Goal: Task Accomplishment & Management: Manage account settings

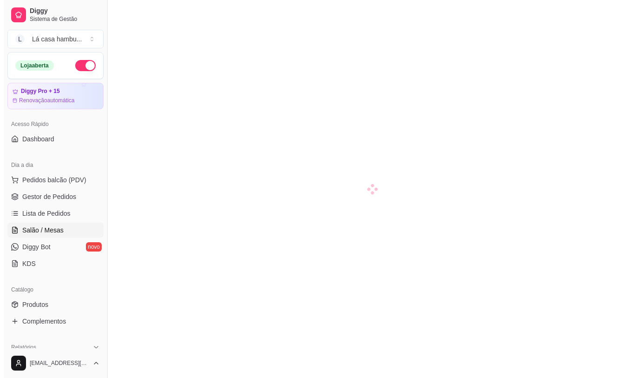
scroll to position [46, 0]
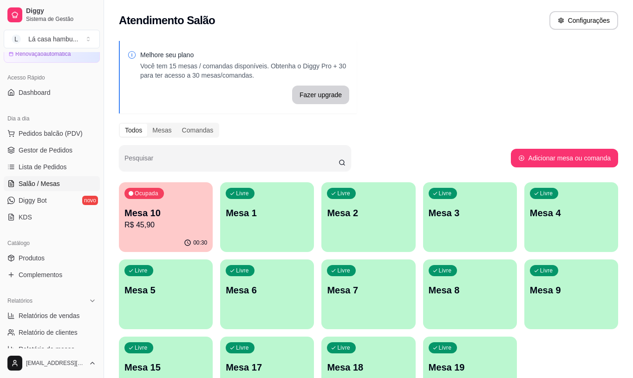
click at [274, 216] on p "Mesa 1" at bounding box center [267, 212] width 83 height 13
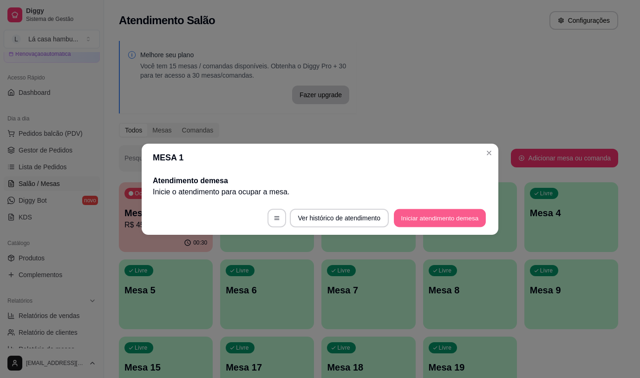
click at [422, 213] on button "Iniciar atendimento de mesa" at bounding box center [440, 218] width 92 height 18
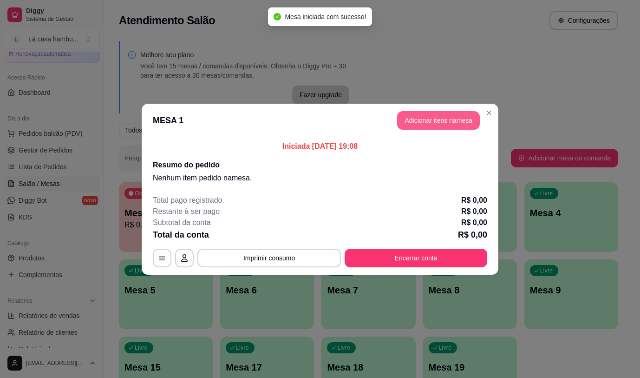
click at [444, 119] on button "Adicionar itens na mesa" at bounding box center [438, 120] width 83 height 19
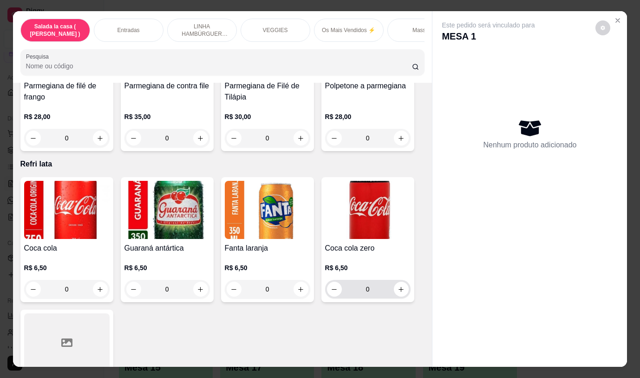
scroll to position [3651, 0]
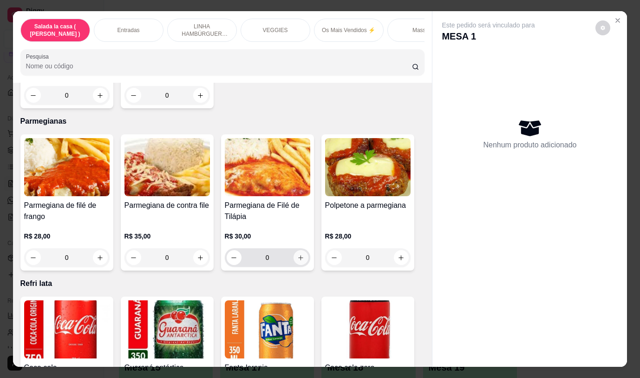
click at [298, 254] on icon "increase-product-quantity" at bounding box center [300, 257] width 7 height 7
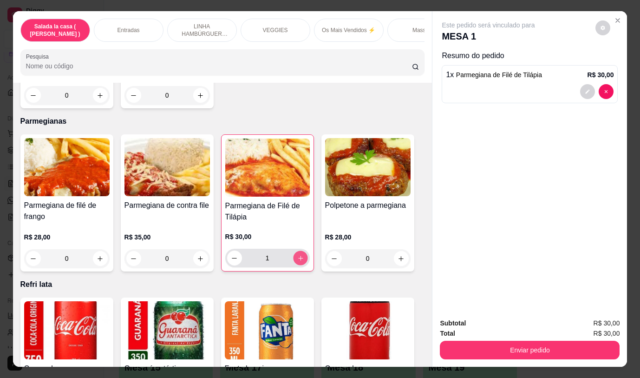
click at [298, 255] on icon "increase-product-quantity" at bounding box center [300, 258] width 7 height 7
type input "2"
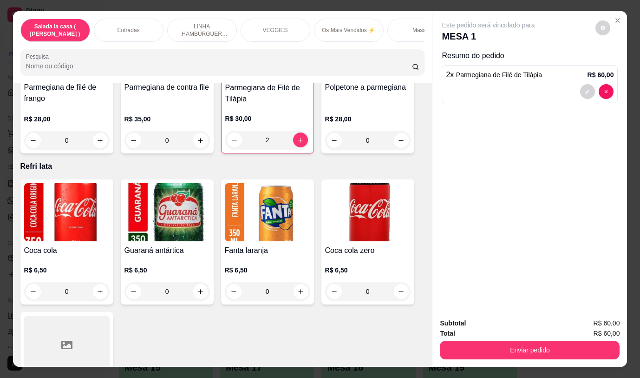
scroll to position [3790, 0]
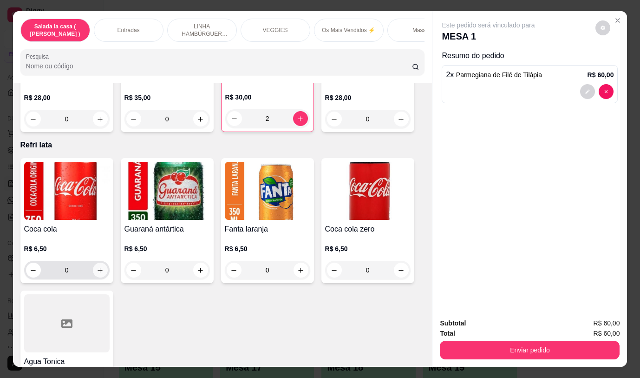
click at [99, 267] on icon "increase-product-quantity" at bounding box center [100, 270] width 7 height 7
type input "1"
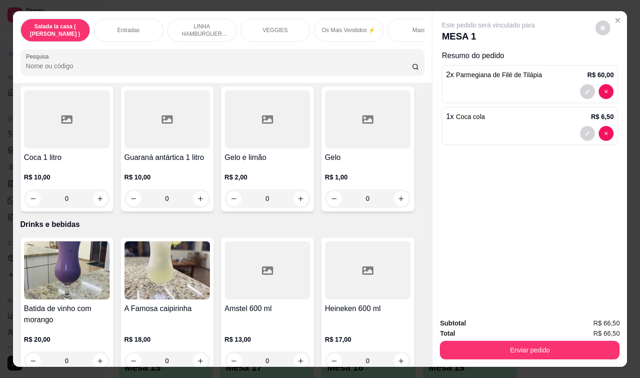
scroll to position [4487, 0]
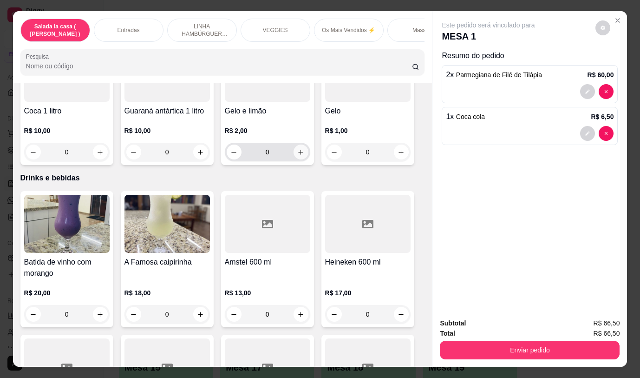
click at [296, 145] on button "increase-product-quantity" at bounding box center [301, 152] width 15 height 15
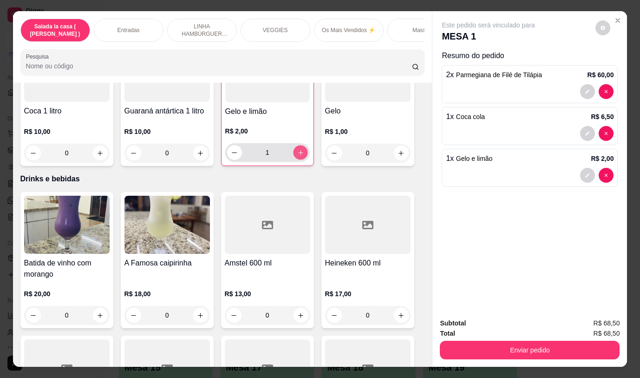
click at [296, 145] on button "increase-product-quantity" at bounding box center [300, 152] width 14 height 14
type input "2"
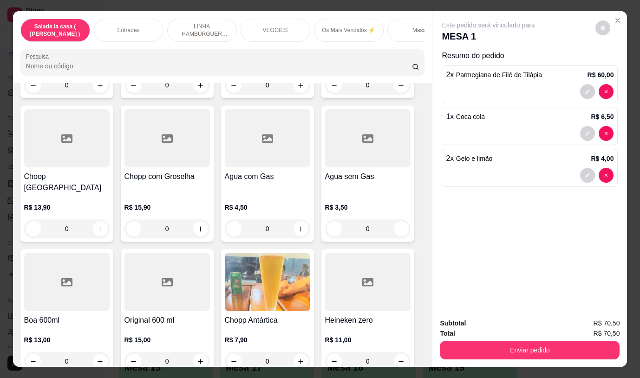
scroll to position [22, 0]
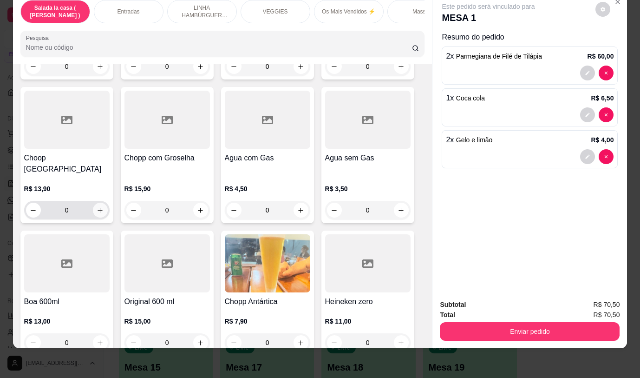
click at [97, 207] on icon "increase-product-quantity" at bounding box center [100, 210] width 7 height 7
type input "1"
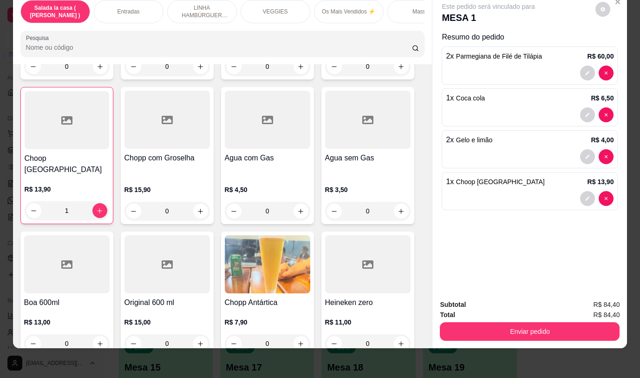
click at [553, 322] on button "Enviar pedido" at bounding box center [530, 331] width 180 height 19
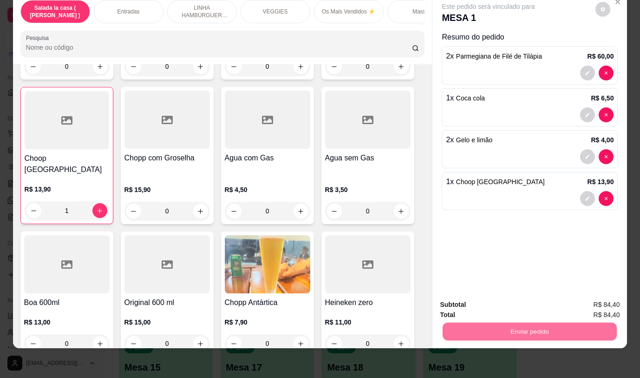
click at [510, 301] on button "Não registrar e enviar pedido" at bounding box center [499, 302] width 97 height 18
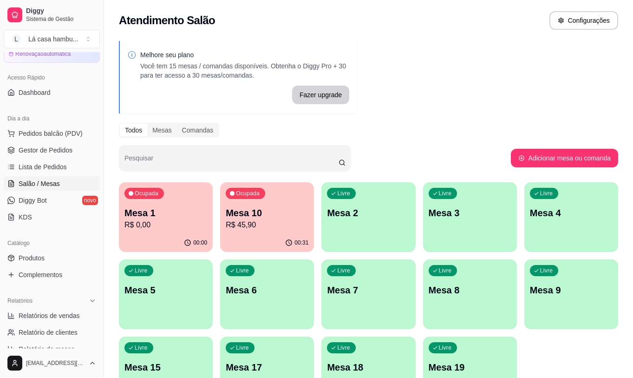
click at [142, 213] on p "Mesa 1" at bounding box center [166, 212] width 83 height 13
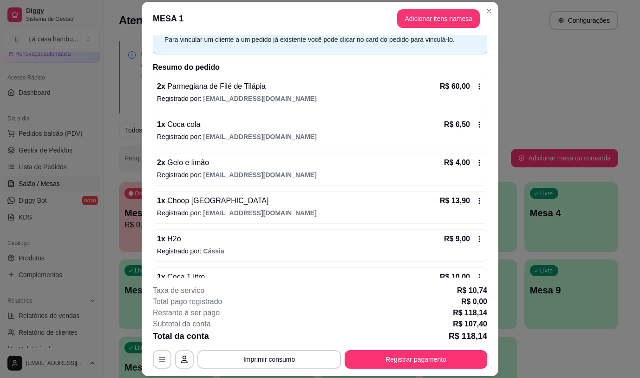
scroll to position [93, 0]
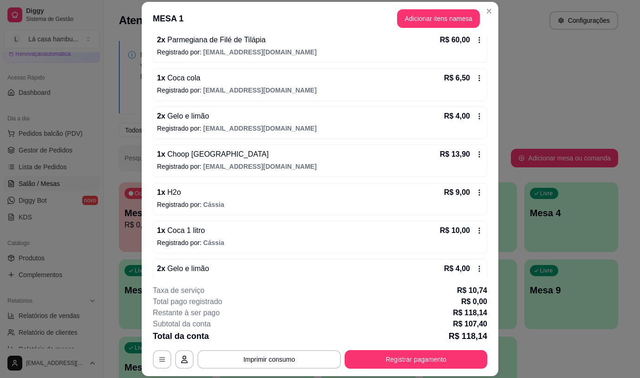
click at [254, 204] on p "Registrado por: Cássia" at bounding box center [320, 204] width 326 height 9
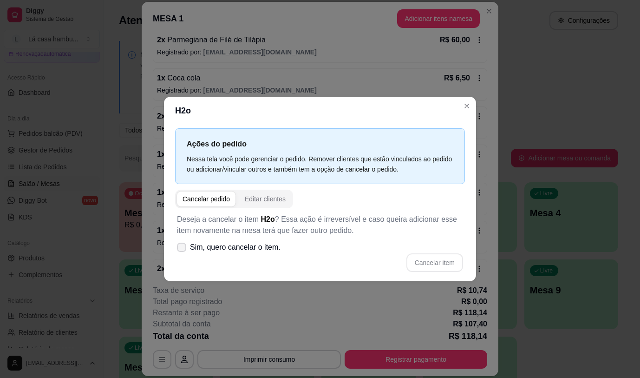
click at [258, 246] on span "Sim, quero cancelar o item." at bounding box center [235, 247] width 91 height 11
click at [183, 249] on input "Sim, quero cancelar o item." at bounding box center [180, 252] width 6 height 6
checkbox input "true"
click at [422, 260] on button "Cancelar item" at bounding box center [435, 262] width 57 height 19
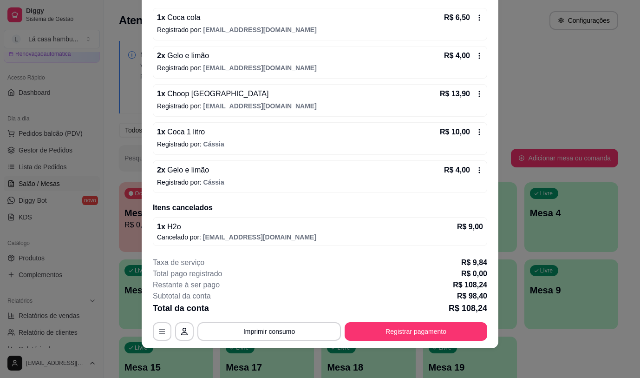
scroll to position [79, 0]
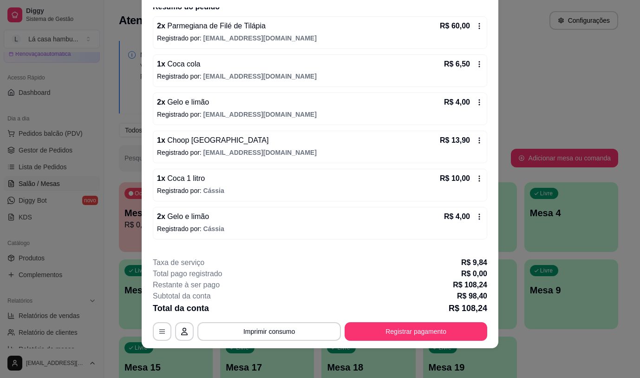
click at [214, 177] on div "1 x Coca 1 litro R$ 10,00" at bounding box center [320, 178] width 326 height 11
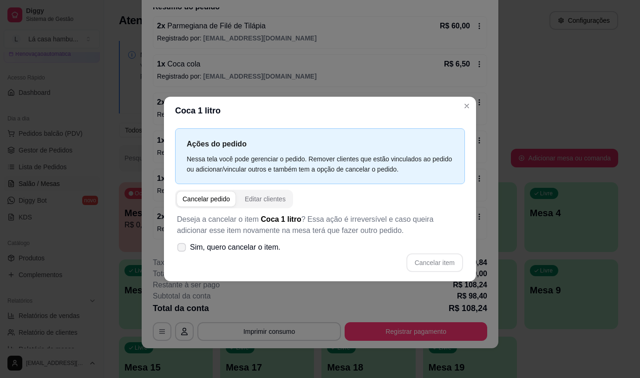
click at [183, 246] on icon at bounding box center [181, 246] width 7 height 5
click at [183, 249] on input "Sim, quero cancelar o item." at bounding box center [180, 252] width 6 height 6
checkbox input "true"
click at [427, 261] on button "Cancelar item" at bounding box center [435, 262] width 57 height 19
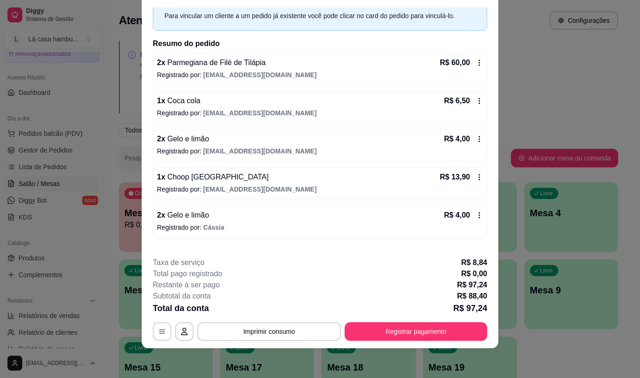
scroll to position [33, 0]
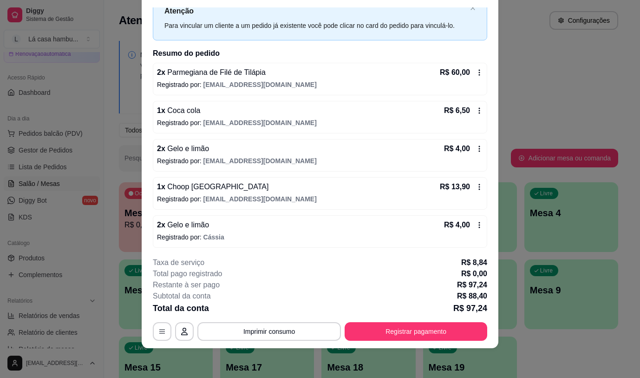
click at [315, 227] on div "2 x Gelo e limão R$ 4,00" at bounding box center [320, 224] width 326 height 11
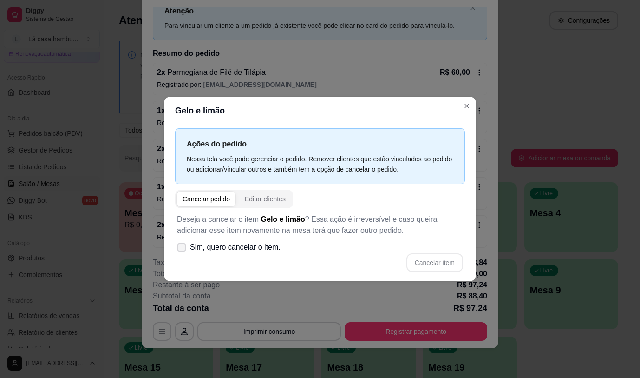
click at [180, 249] on icon at bounding box center [181, 247] width 7 height 6
click at [180, 249] on input "Sim, quero cancelar o item." at bounding box center [180, 252] width 6 height 6
checkbox input "true"
click at [420, 258] on button "Cancelar item" at bounding box center [435, 262] width 57 height 19
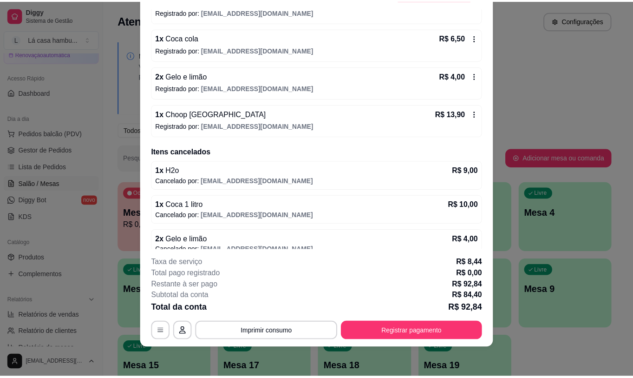
scroll to position [118, 0]
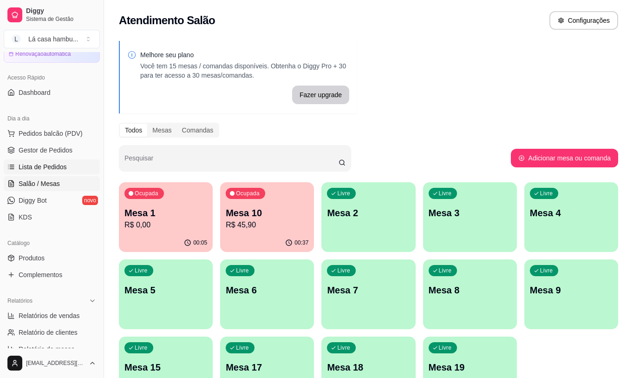
click at [41, 165] on span "Lista de Pedidos" at bounding box center [43, 166] width 48 height 9
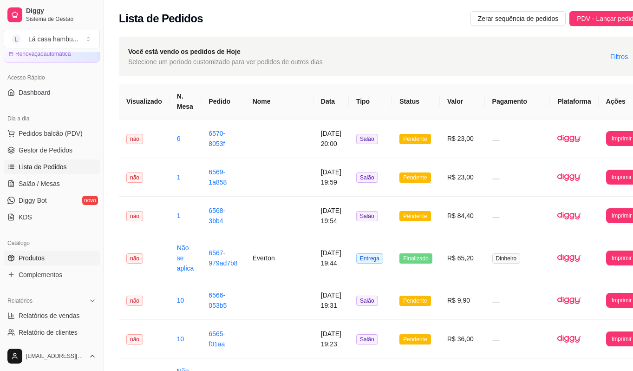
click at [59, 264] on link "Produtos" at bounding box center [52, 257] width 96 height 15
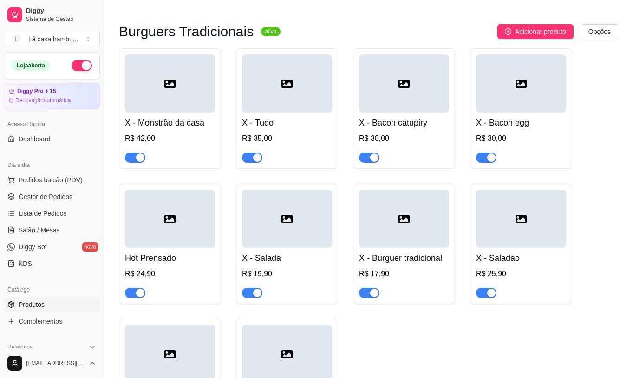
scroll to position [3718, 0]
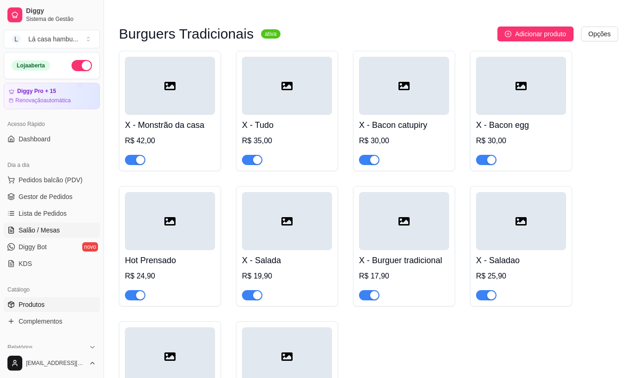
click at [59, 234] on link "Salão / Mesas" at bounding box center [52, 230] width 96 height 15
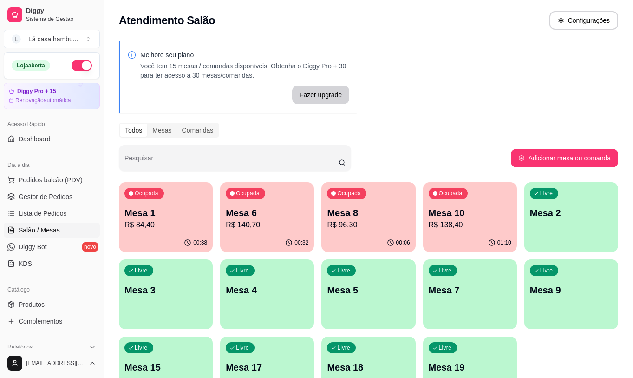
click at [166, 228] on p "R$ 84,40" at bounding box center [166, 224] width 83 height 11
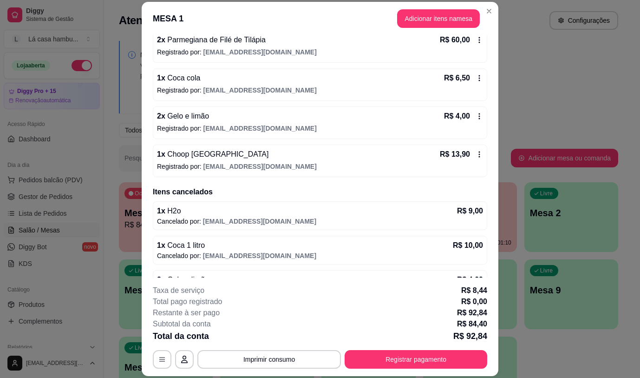
scroll to position [118, 0]
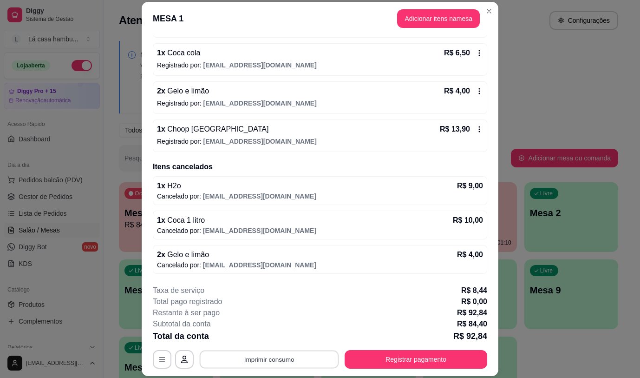
click at [301, 360] on button "Imprimir consumo" at bounding box center [269, 359] width 139 height 18
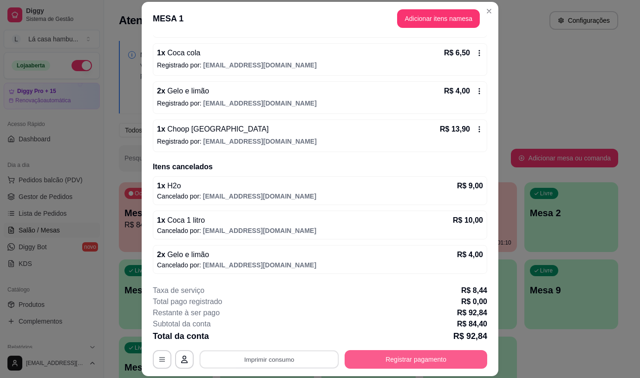
click at [386, 355] on button "Registrar pagamento" at bounding box center [416, 359] width 143 height 19
click at [388, 356] on button "Registrar pagamento" at bounding box center [416, 359] width 143 height 19
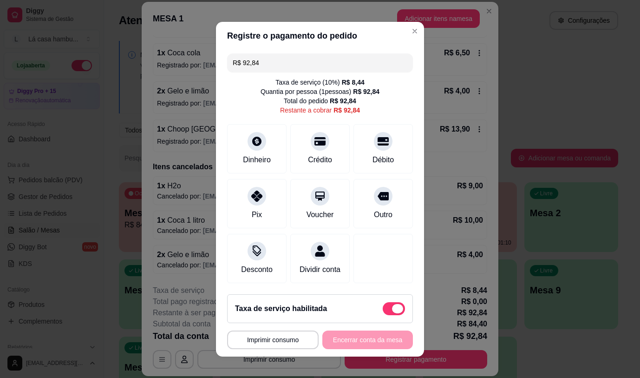
click at [392, 311] on span at bounding box center [397, 308] width 11 height 9
click at [386, 311] on input "checkbox" at bounding box center [385, 313] width 6 height 6
checkbox input "true"
type input "R$ 84,40"
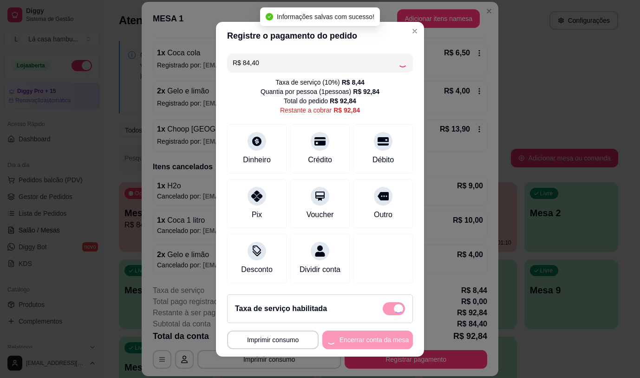
checkbox input "false"
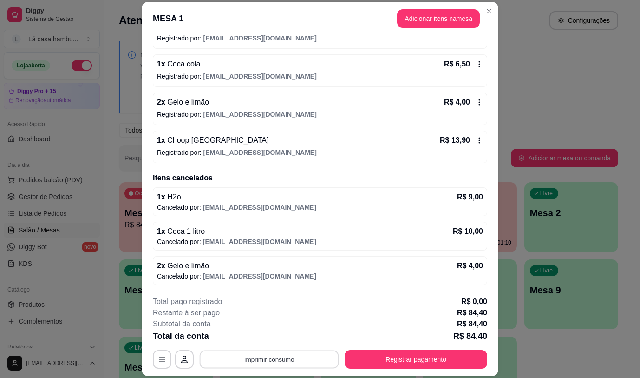
click at [297, 364] on button "Imprimir consumo" at bounding box center [269, 359] width 139 height 18
click at [275, 328] on div "Escolha a impressora IMPRESSORA" at bounding box center [269, 332] width 77 height 32
click at [281, 334] on button "IMPRESSORA" at bounding box center [268, 337] width 67 height 15
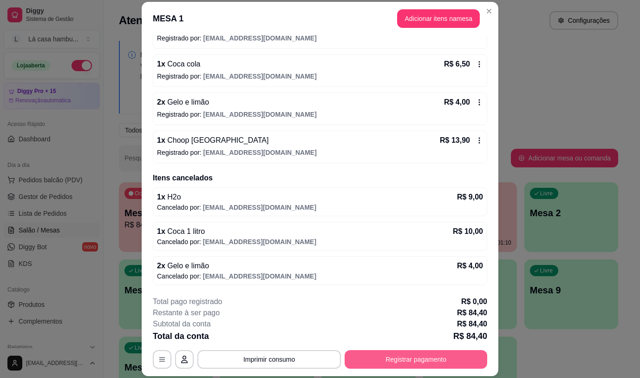
click at [417, 360] on button "Registrar pagamento" at bounding box center [416, 359] width 143 height 19
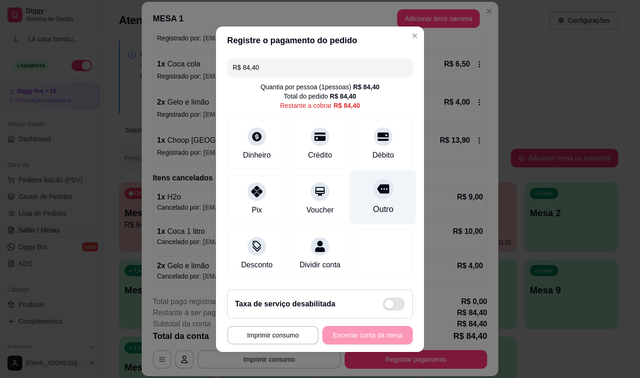
click at [382, 187] on div at bounding box center [383, 188] width 20 height 20
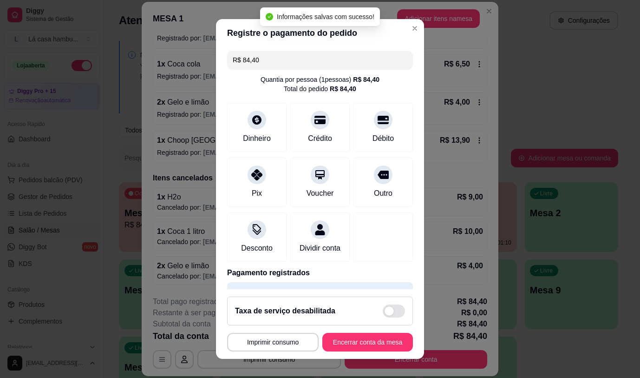
type input "R$ 0,00"
click at [363, 343] on button "Encerrar conta da mesa" at bounding box center [368, 342] width 91 height 19
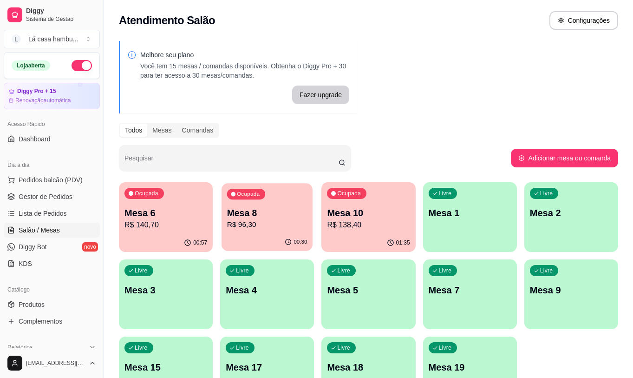
click at [250, 244] on div "00:30" at bounding box center [267, 242] width 91 height 18
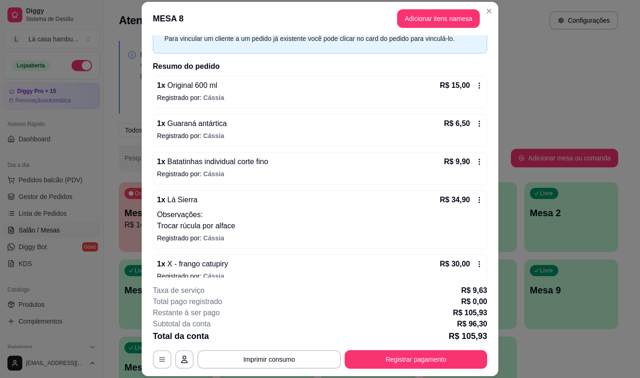
scroll to position [60, 0]
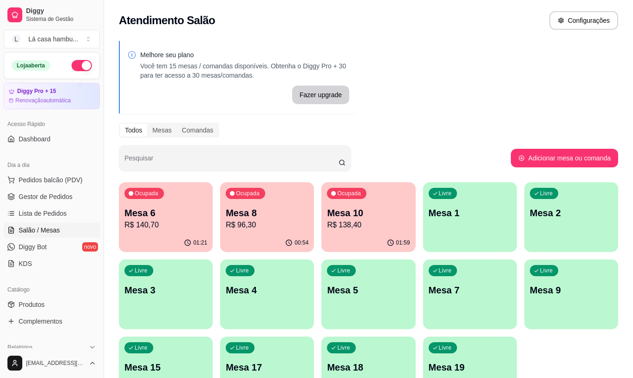
click at [394, 218] on p "Mesa 10" at bounding box center [368, 212] width 83 height 13
click at [394, 218] on body "Diggy Sistema de Gestão L Lá casa hambu ... Loja aberta Diggy Pro + 15 Renovaçã…" at bounding box center [316, 189] width 633 height 378
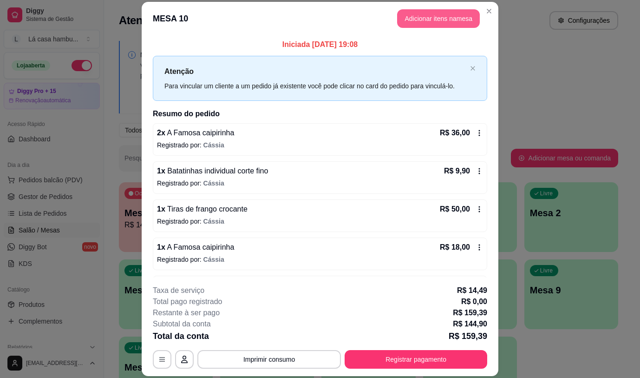
click at [410, 15] on button "Adicionar itens na mesa" at bounding box center [438, 18] width 83 height 19
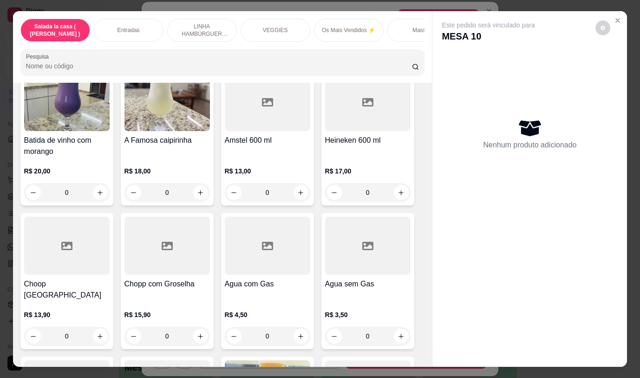
scroll to position [4715, 0]
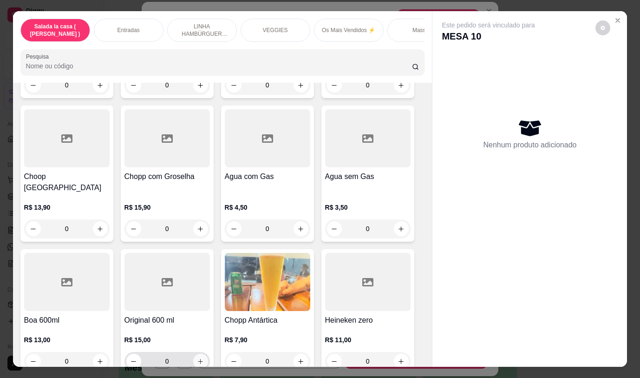
click at [198, 358] on icon "increase-product-quantity" at bounding box center [200, 361] width 7 height 7
type input "1"
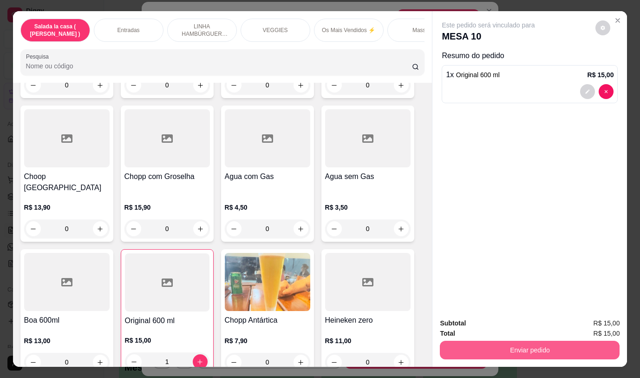
click at [509, 347] on button "Enviar pedido" at bounding box center [530, 350] width 180 height 19
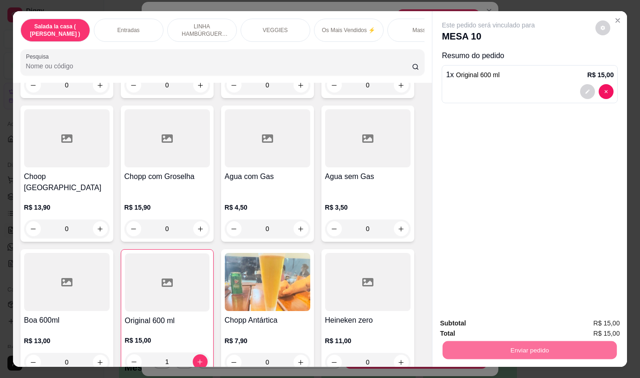
click at [518, 326] on button "Não registrar e enviar pedido" at bounding box center [500, 323] width 94 height 17
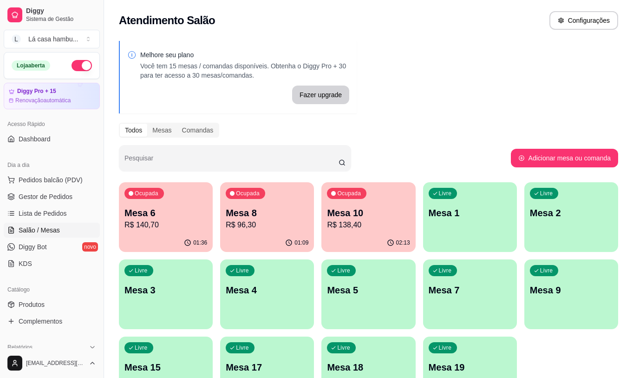
click at [473, 197] on div "Livre Mesa 1" at bounding box center [470, 211] width 94 height 59
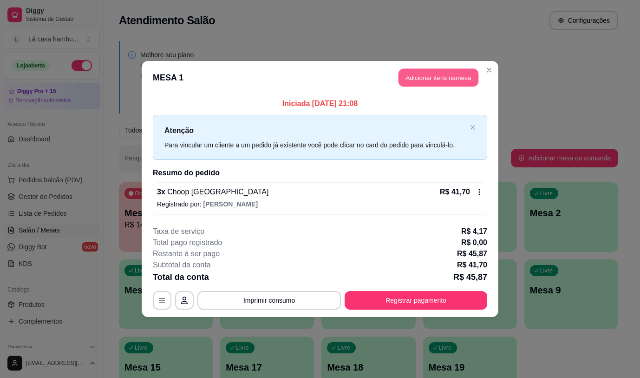
click at [411, 73] on button "Adicionar itens na mesa" at bounding box center [439, 78] width 80 height 18
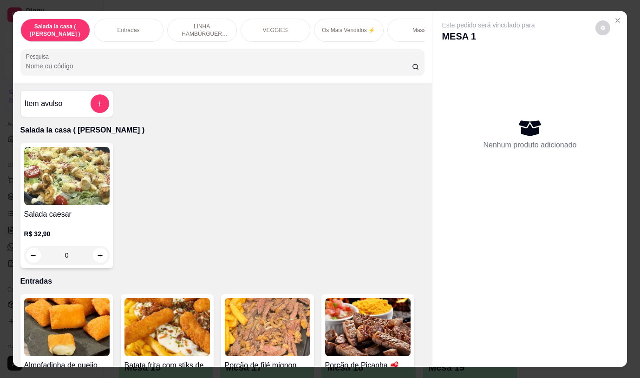
scroll to position [93, 0]
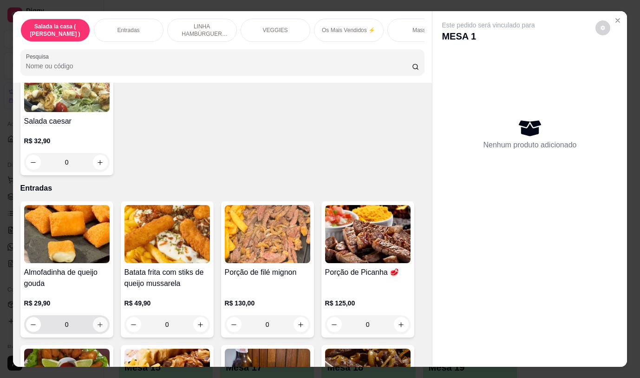
click at [97, 325] on icon "increase-product-quantity" at bounding box center [100, 324] width 7 height 7
type input "1"
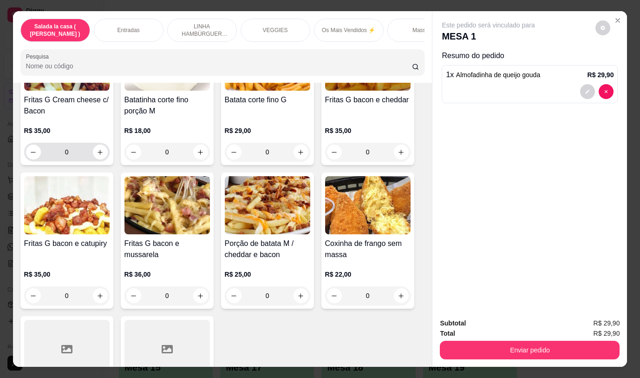
scroll to position [744, 0]
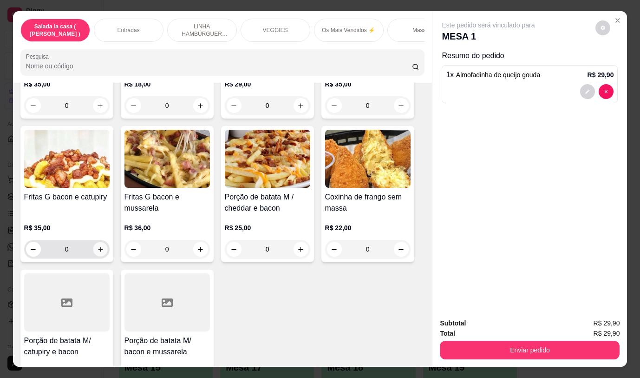
click at [99, 253] on icon "increase-product-quantity" at bounding box center [100, 249] width 7 height 7
type input "1"
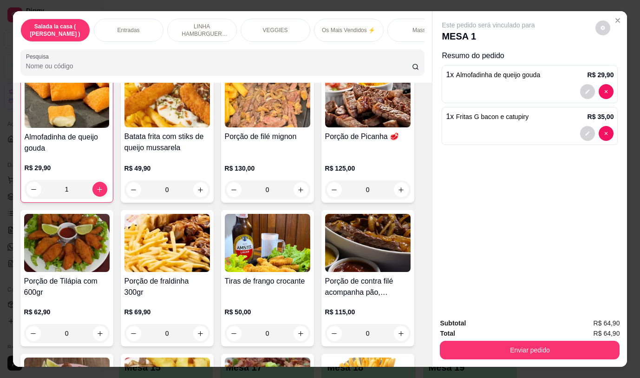
scroll to position [232, 0]
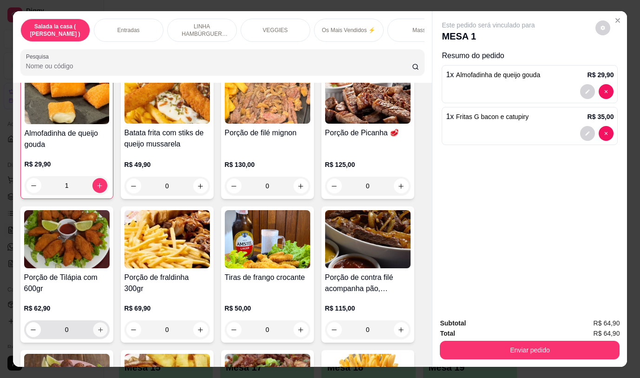
click at [101, 334] on button "increase-product-quantity" at bounding box center [100, 330] width 14 height 14
type input "1"
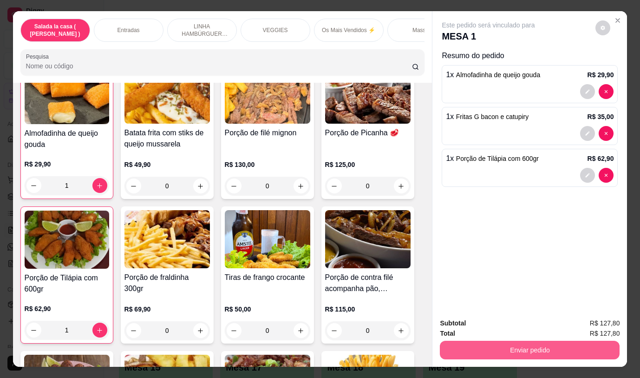
click at [477, 351] on button "Enviar pedido" at bounding box center [530, 350] width 180 height 19
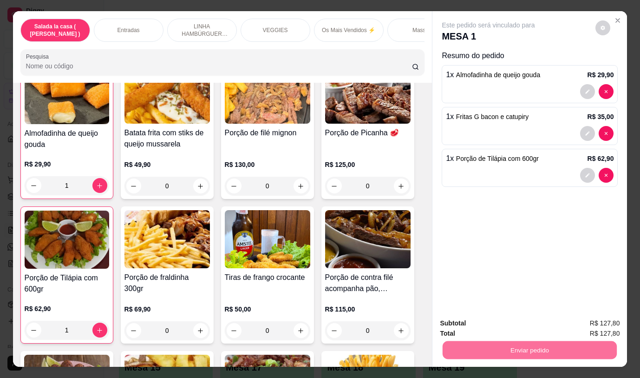
click at [458, 325] on button "Não registrar e enviar pedido" at bounding box center [499, 324] width 97 height 18
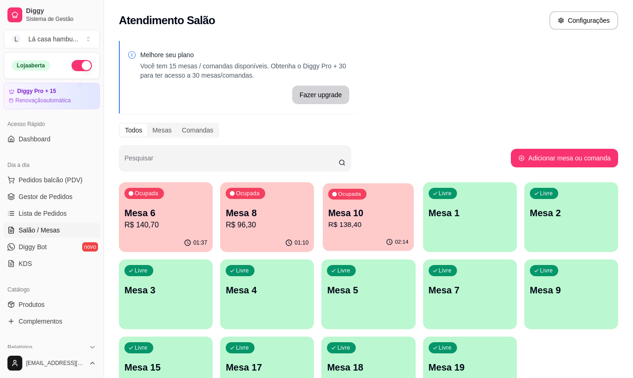
click at [374, 199] on div "Ocupada Mesa 10 R$ 138,40" at bounding box center [368, 208] width 91 height 50
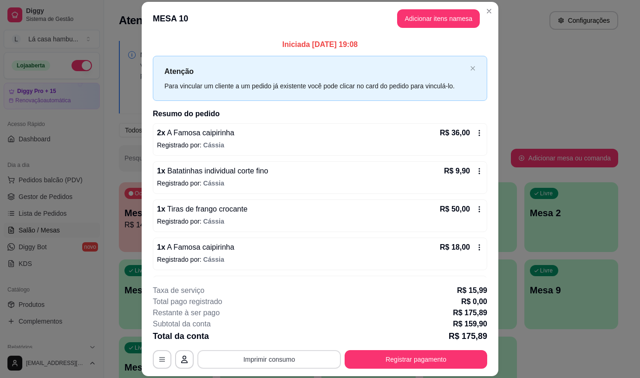
click at [287, 360] on button "Imprimir consumo" at bounding box center [270, 359] width 144 height 19
click at [276, 336] on button "IMPRESSORA" at bounding box center [268, 337] width 65 height 14
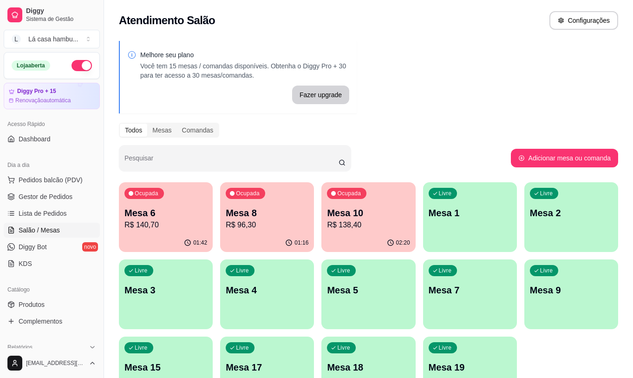
click at [473, 213] on p "Mesa 1" at bounding box center [470, 212] width 83 height 13
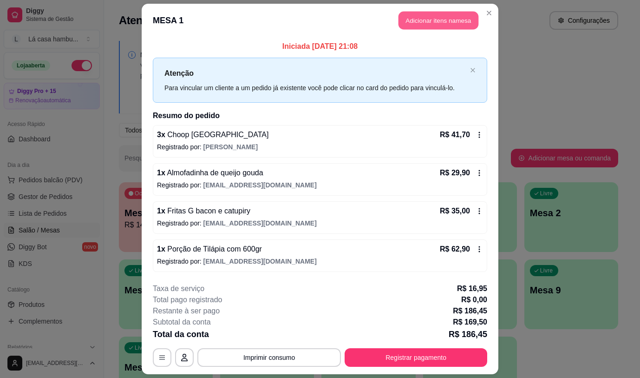
click at [440, 17] on button "Adicionar itens na mesa" at bounding box center [439, 21] width 80 height 18
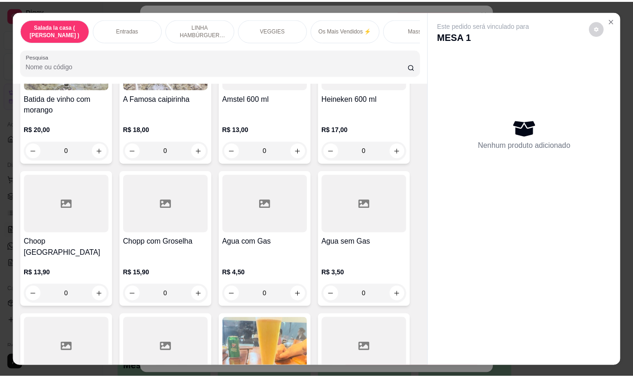
scroll to position [4704, 0]
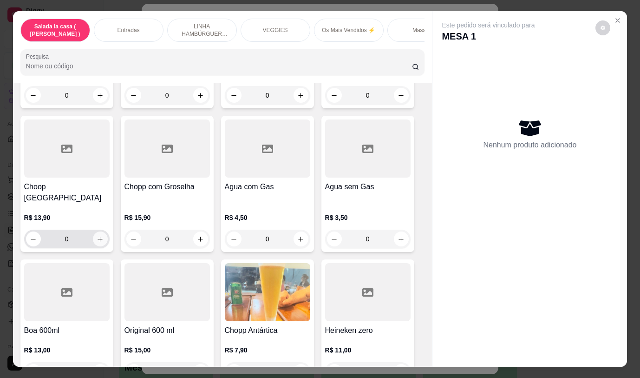
click at [100, 231] on button "increase-product-quantity" at bounding box center [100, 238] width 15 height 15
type input "1"
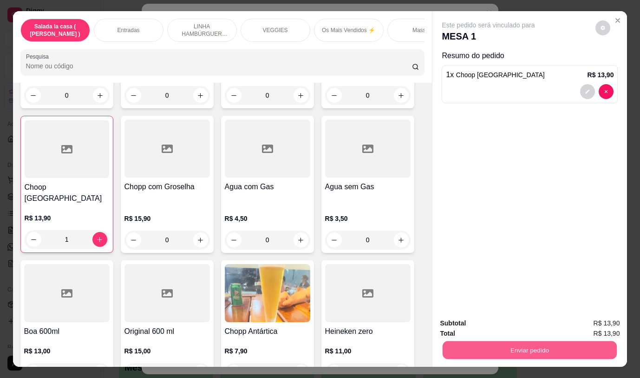
click at [474, 347] on button "Enviar pedido" at bounding box center [530, 350] width 174 height 18
click at [468, 321] on button "Não registrar e enviar pedido" at bounding box center [500, 323] width 94 height 17
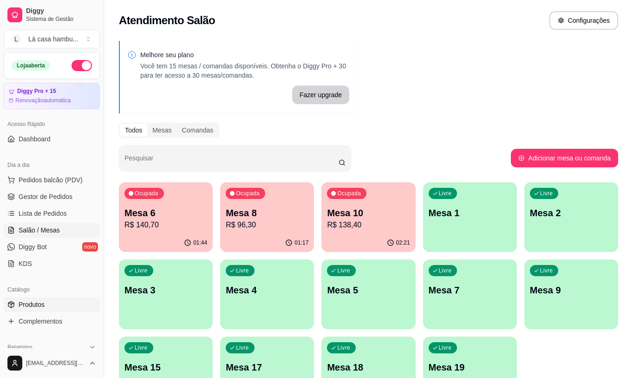
click at [35, 303] on span "Produtos" at bounding box center [32, 304] width 26 height 9
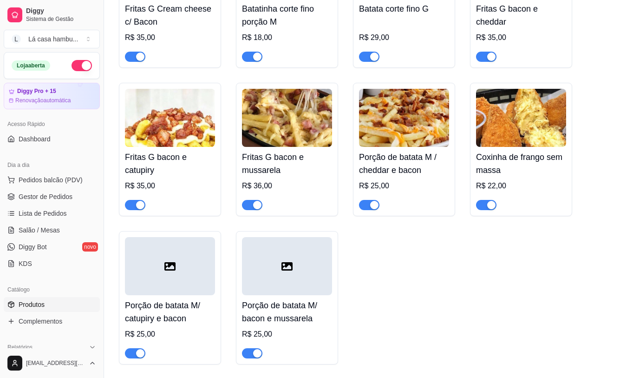
scroll to position [976, 0]
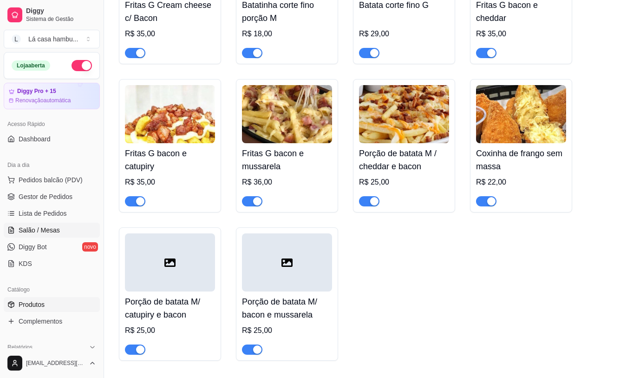
click at [59, 228] on link "Salão / Mesas" at bounding box center [52, 230] width 96 height 15
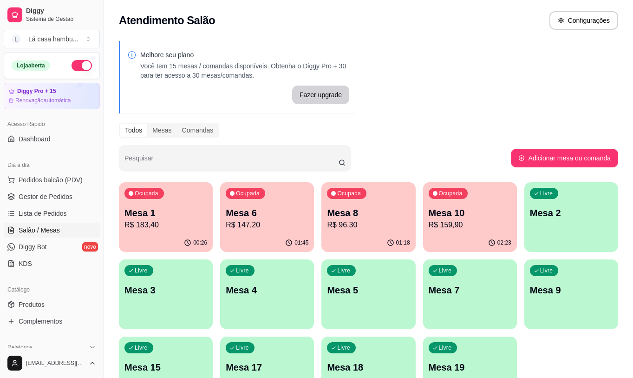
click at [450, 221] on p "R$ 159,90" at bounding box center [470, 224] width 83 height 11
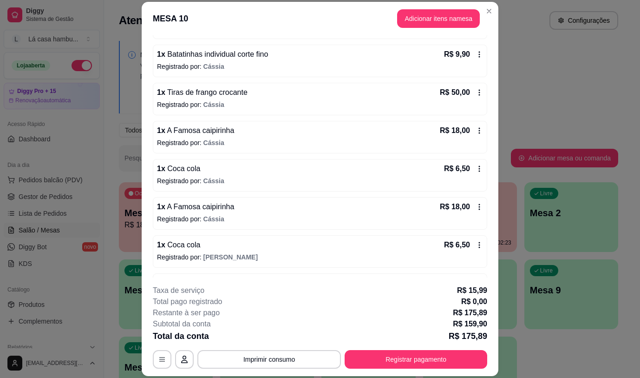
scroll to position [149, 0]
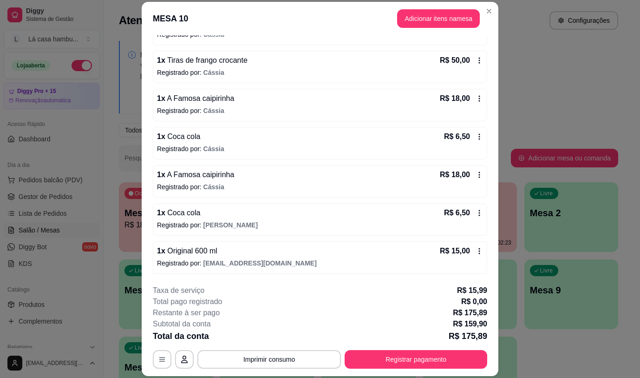
click at [402, 349] on div "**********" at bounding box center [320, 327] width 335 height 84
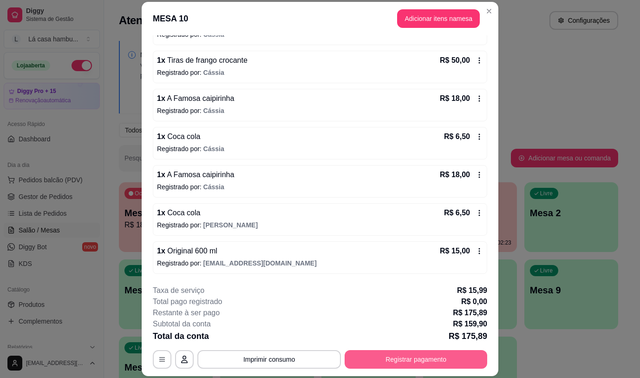
click at [400, 354] on button "Registrar pagamento" at bounding box center [416, 359] width 143 height 19
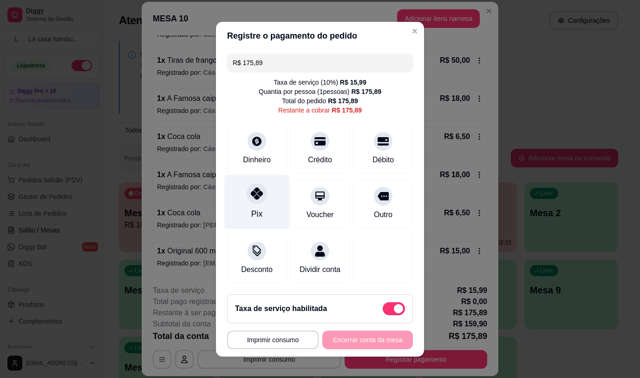
drag, startPoint x: 246, startPoint y: 195, endPoint x: 253, endPoint y: 195, distance: 7.0
click at [251, 194] on icon at bounding box center [257, 193] width 12 height 12
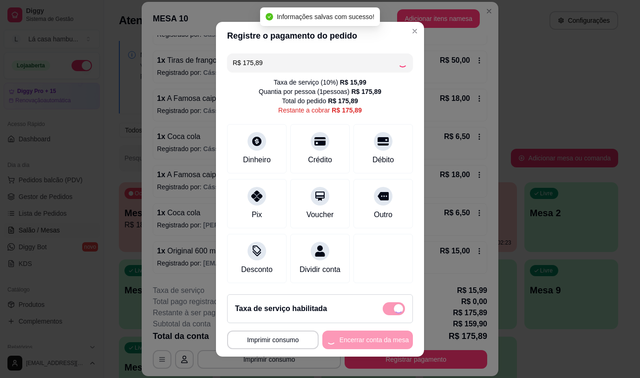
type input "R$ 0,00"
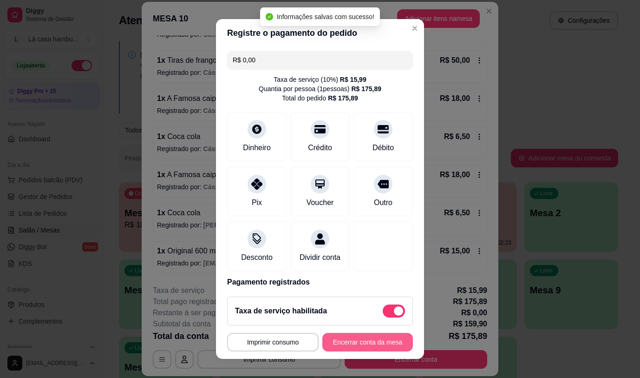
click at [345, 336] on button "Encerrar conta da mesa" at bounding box center [368, 342] width 91 height 19
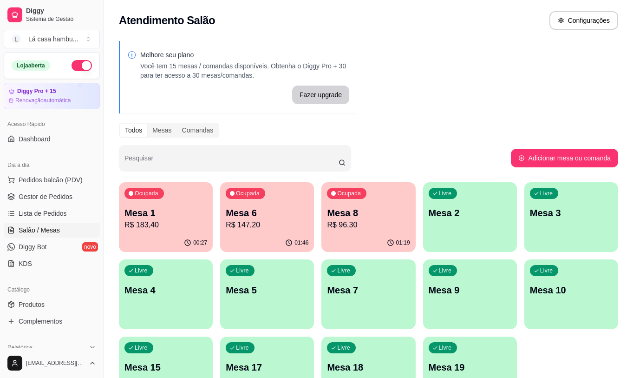
click at [165, 303] on div "Livre Mesa 4" at bounding box center [166, 288] width 94 height 59
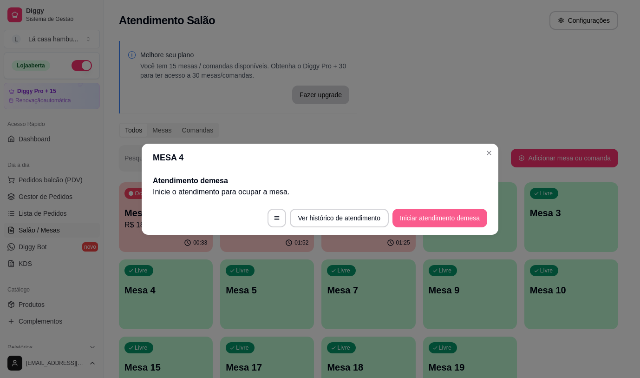
click at [412, 221] on button "Iniciar atendimento de mesa" at bounding box center [440, 218] width 95 height 19
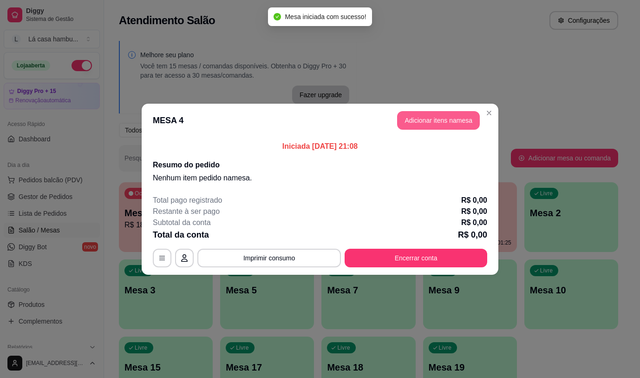
click at [443, 125] on button "Adicionar itens na mesa" at bounding box center [438, 120] width 83 height 19
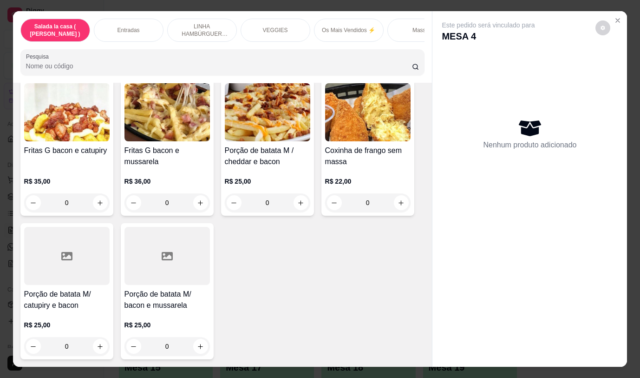
scroll to position [790, 0]
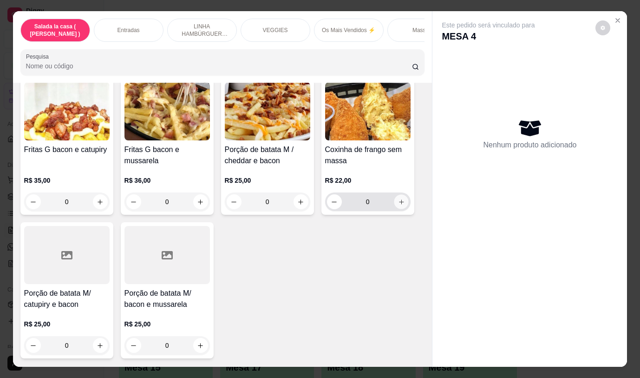
click at [398, 205] on icon "increase-product-quantity" at bounding box center [401, 201] width 7 height 7
type input "1"
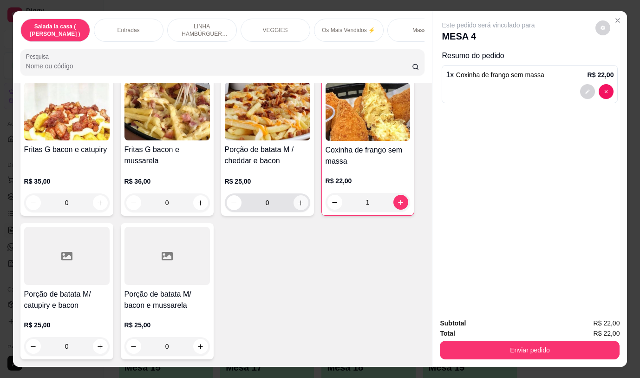
click at [297, 203] on icon "increase-product-quantity" at bounding box center [300, 202] width 7 height 7
type input "1"
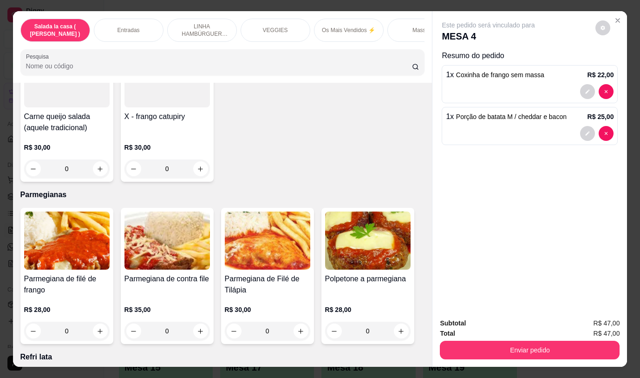
scroll to position [3904, 0]
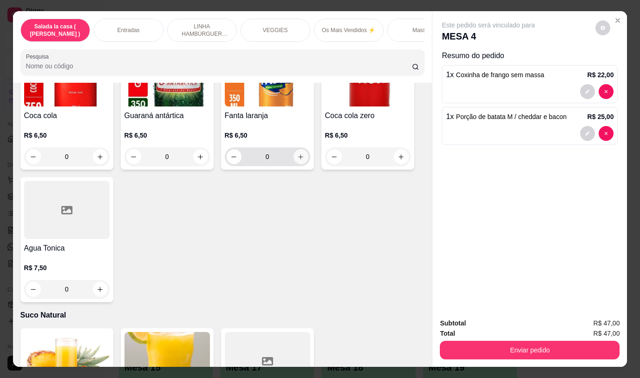
click at [297, 149] on button "increase-product-quantity" at bounding box center [301, 156] width 15 height 15
type input "1"
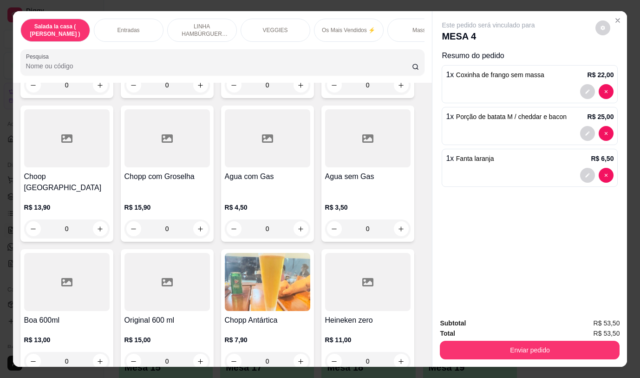
scroll to position [22, 0]
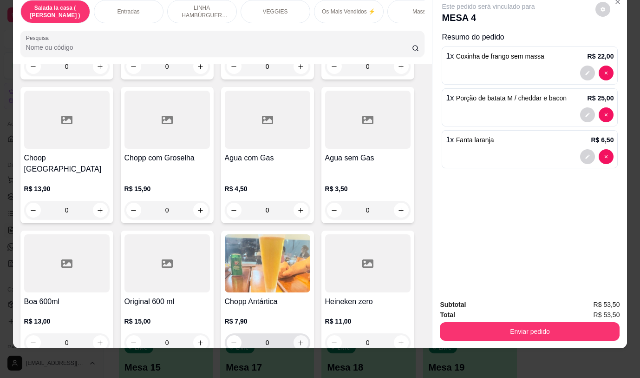
click at [297, 339] on icon "increase-product-quantity" at bounding box center [300, 342] width 7 height 7
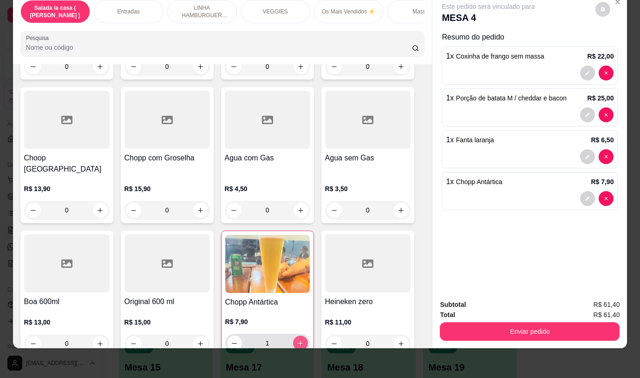
click at [297, 340] on icon "increase-product-quantity" at bounding box center [300, 343] width 7 height 7
type input "2"
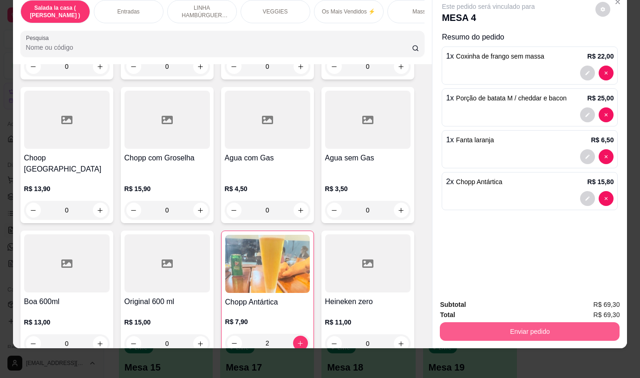
click at [451, 325] on button "Enviar pedido" at bounding box center [530, 331] width 180 height 19
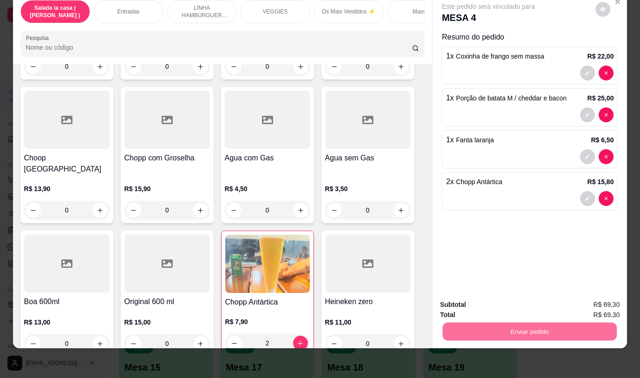
click at [467, 303] on button "Não registrar e enviar pedido" at bounding box center [500, 301] width 94 height 17
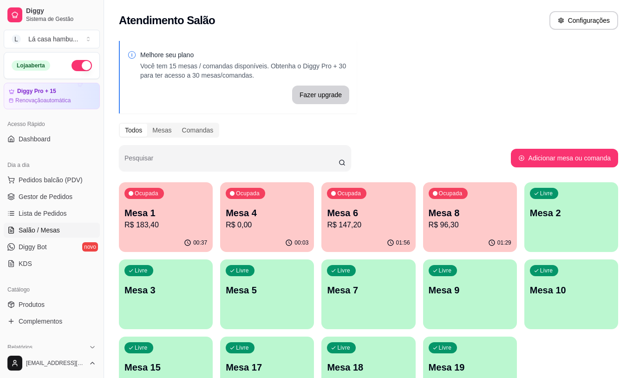
click at [442, 209] on p "Mesa 8" at bounding box center [470, 212] width 83 height 13
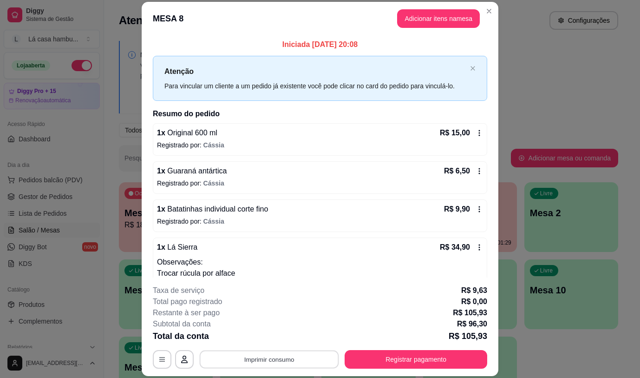
click at [264, 350] on button "Imprimir consumo" at bounding box center [269, 359] width 139 height 18
click at [252, 332] on button "IMPRESSORA" at bounding box center [268, 337] width 65 height 14
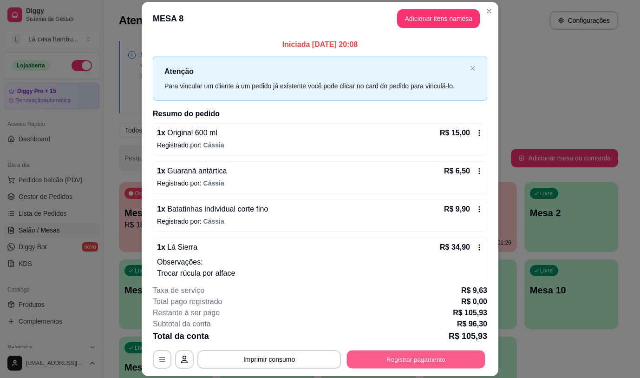
click at [396, 356] on button "Registrar pagamento" at bounding box center [416, 359] width 138 height 18
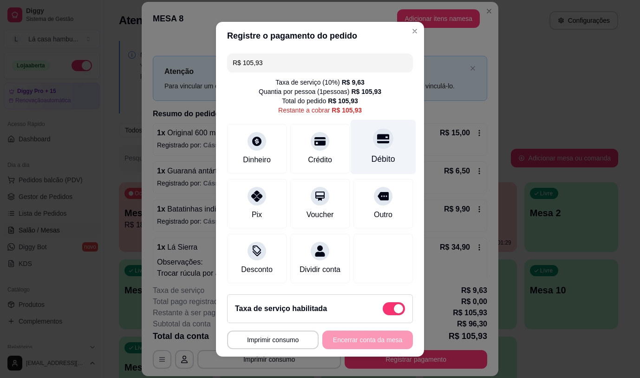
click at [380, 136] on div "Débito" at bounding box center [384, 146] width 66 height 54
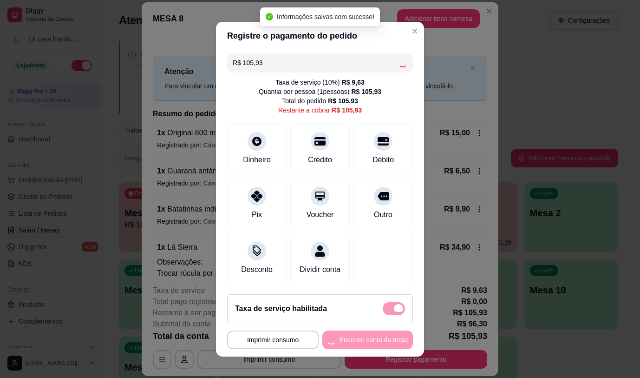
type input "R$ 0,00"
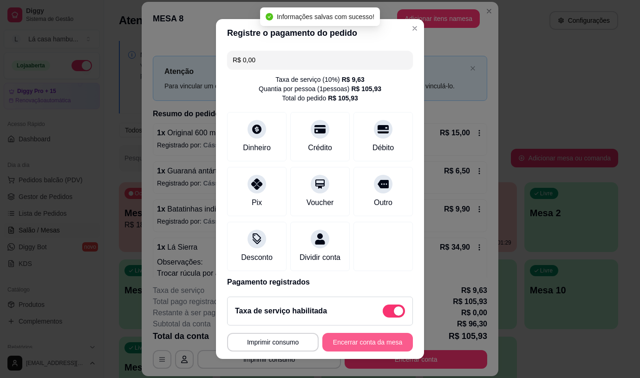
click at [378, 342] on button "Encerrar conta da mesa" at bounding box center [368, 342] width 91 height 19
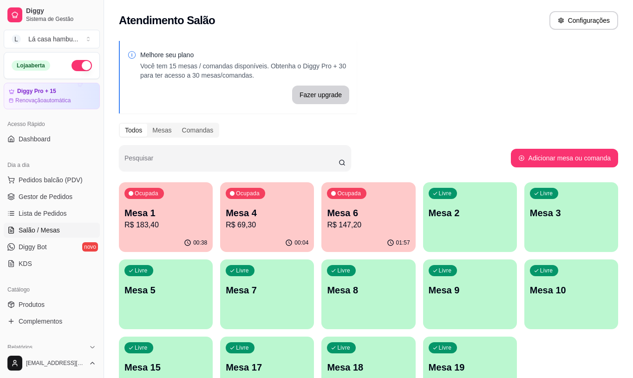
click at [152, 216] on p "Mesa 1" at bounding box center [166, 212] width 83 height 13
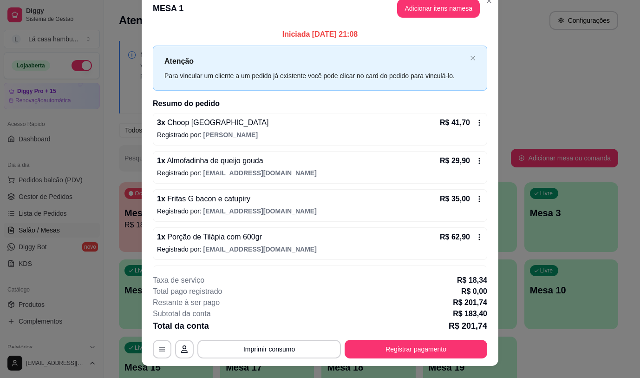
scroll to position [0, 0]
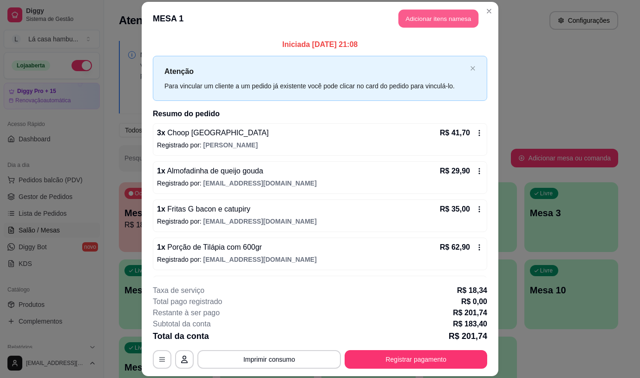
click at [415, 23] on button "Adicionar itens na mesa" at bounding box center [439, 19] width 80 height 18
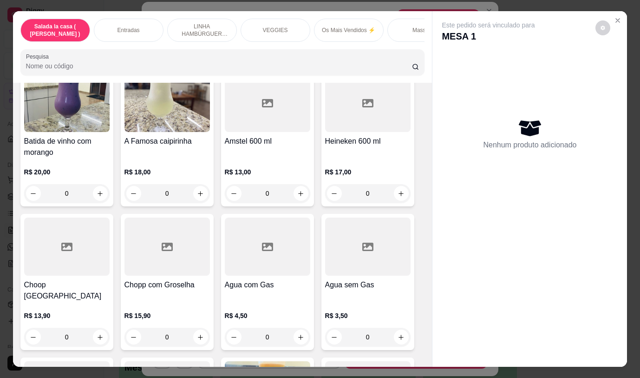
scroll to position [4715, 0]
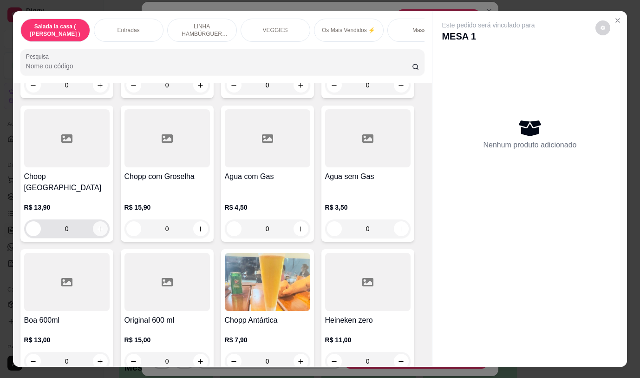
click at [93, 221] on button "increase-product-quantity" at bounding box center [100, 228] width 15 height 15
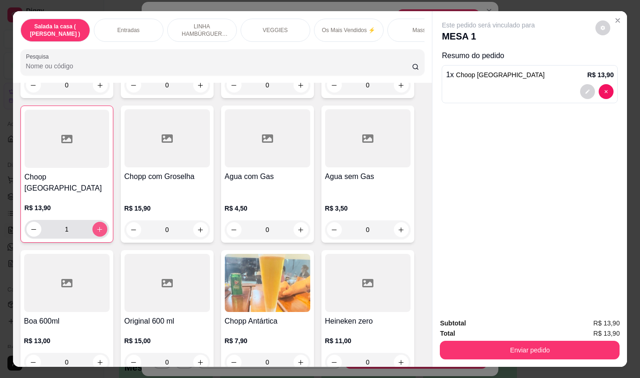
click at [92, 222] on button "increase-product-quantity" at bounding box center [99, 229] width 15 height 15
type input "2"
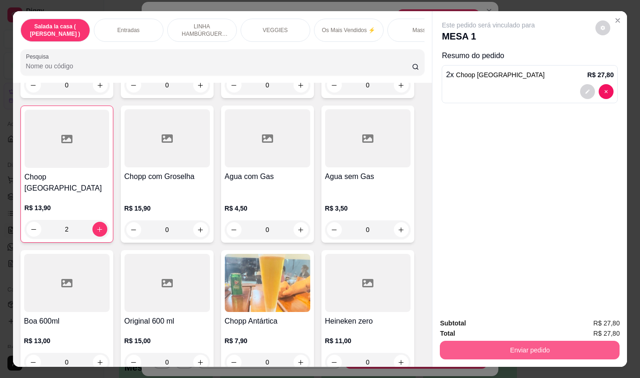
click at [483, 341] on button "Enviar pedido" at bounding box center [530, 350] width 180 height 19
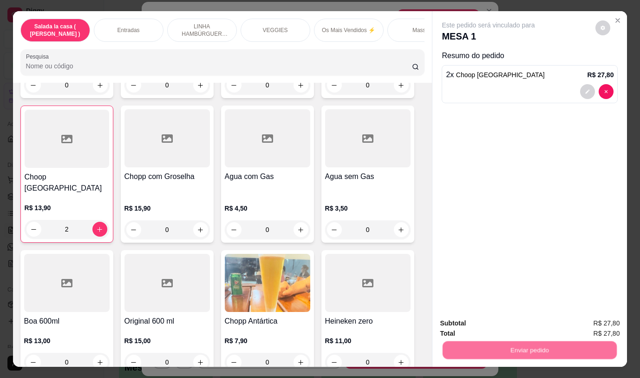
click at [464, 319] on button "Não registrar e enviar pedido" at bounding box center [499, 324] width 97 height 18
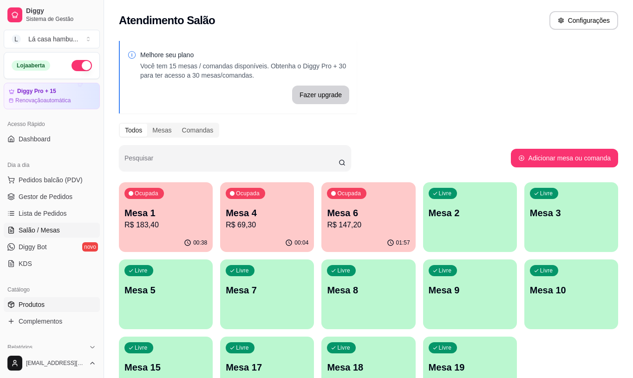
click at [36, 304] on span "Produtos" at bounding box center [32, 304] width 26 height 9
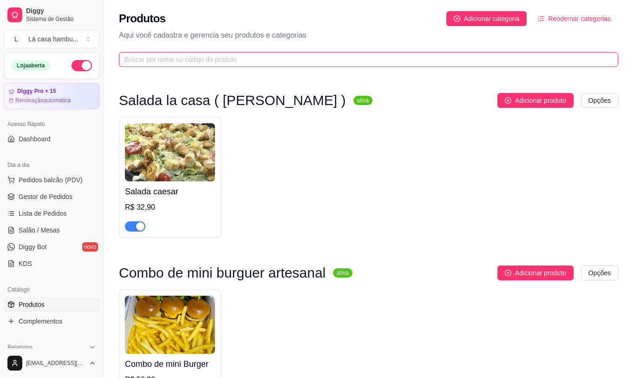
click at [235, 59] on input "text" at bounding box center [365, 59] width 481 height 10
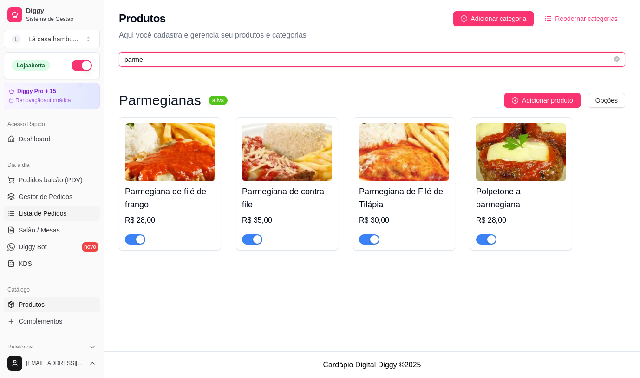
type input "parme"
click at [34, 208] on link "Lista de Pedidos" at bounding box center [52, 213] width 96 height 15
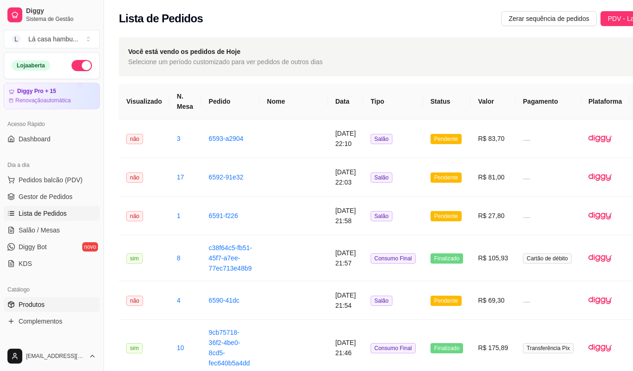
click at [34, 301] on span "Produtos" at bounding box center [32, 304] width 26 height 9
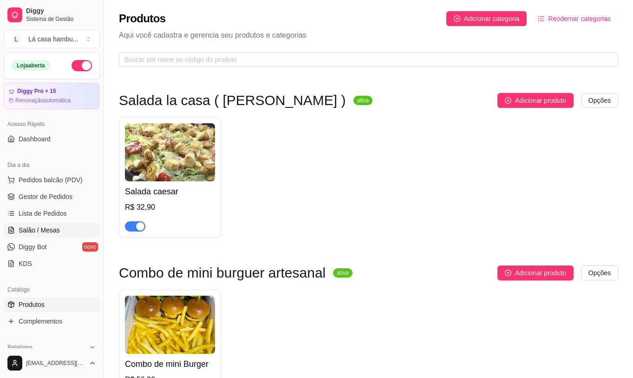
click at [47, 225] on span "Salão / Mesas" at bounding box center [39, 229] width 41 height 9
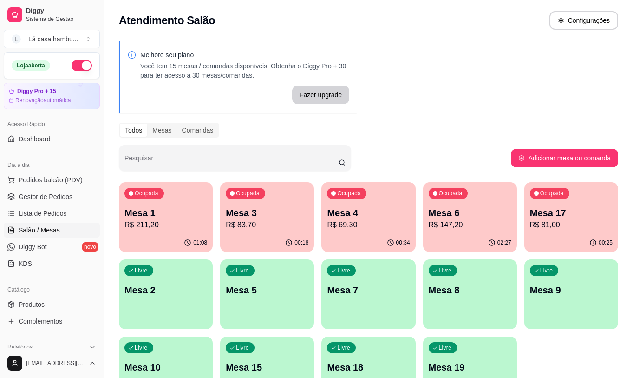
click at [357, 222] on p "R$ 69,30" at bounding box center [368, 224] width 83 height 11
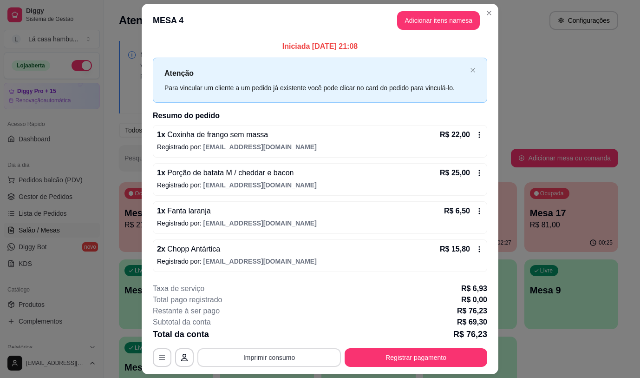
click at [256, 357] on button "Imprimir consumo" at bounding box center [270, 357] width 144 height 19
click at [262, 330] on button "IMPRESSORA" at bounding box center [268, 336] width 65 height 14
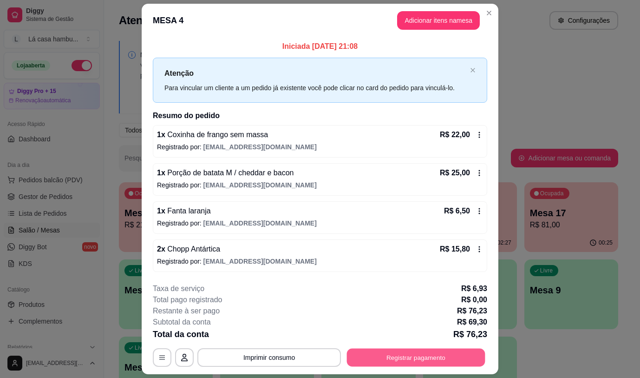
click at [453, 351] on button "Registrar pagamento" at bounding box center [416, 358] width 138 height 18
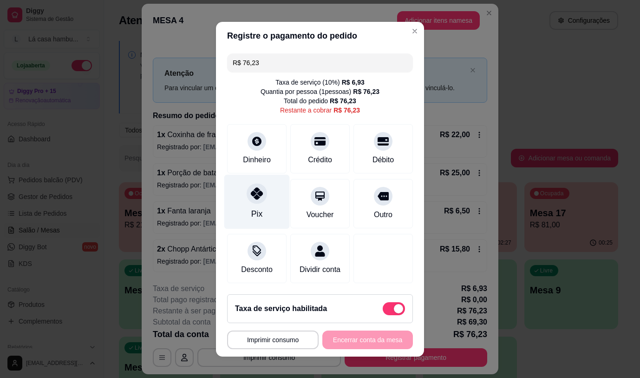
click at [251, 195] on icon at bounding box center [257, 193] width 12 height 12
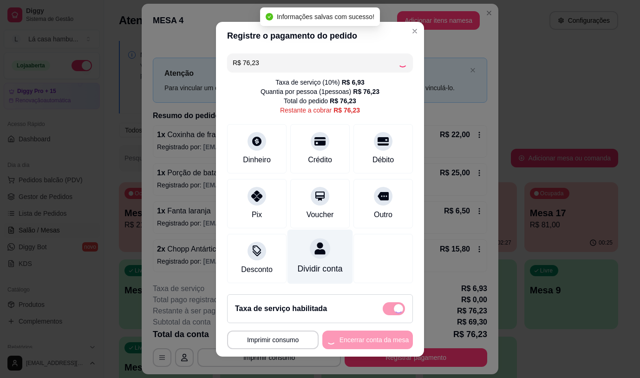
type input "R$ 0,00"
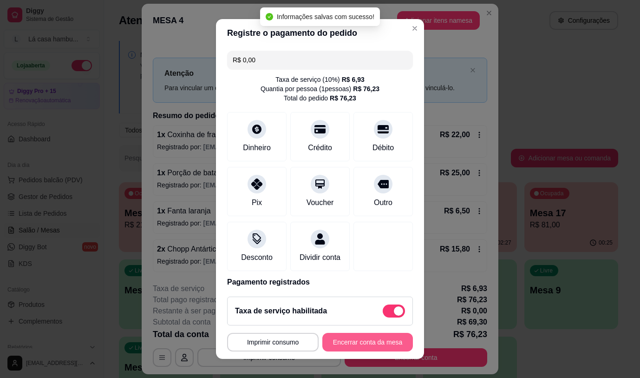
click at [369, 335] on button "Encerrar conta da mesa" at bounding box center [368, 342] width 91 height 19
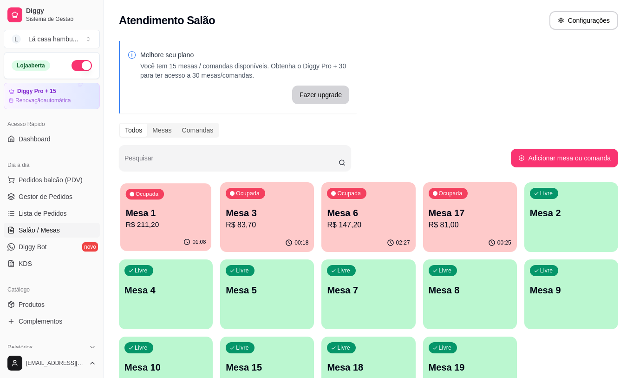
click at [168, 234] on div "01:08" at bounding box center [165, 242] width 91 height 18
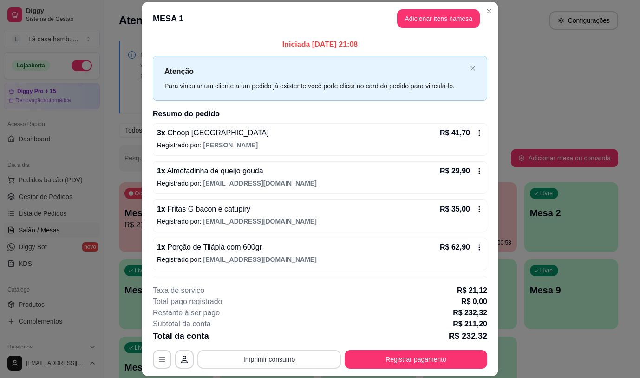
click at [270, 359] on button "Imprimir consumo" at bounding box center [270, 359] width 144 height 19
click at [268, 340] on button "IMPRESSORA" at bounding box center [268, 337] width 65 height 14
click at [441, 14] on button "Adicionar itens na mesa" at bounding box center [438, 18] width 83 height 19
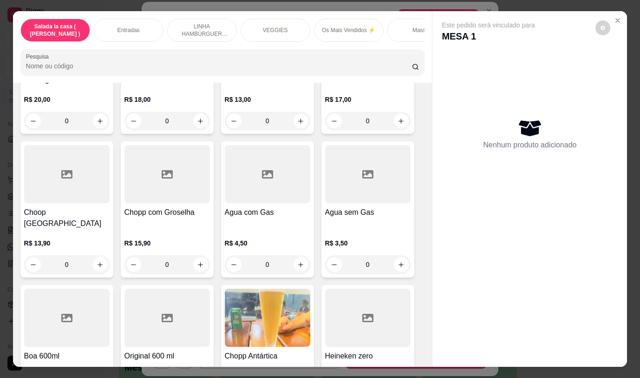
scroll to position [4715, 0]
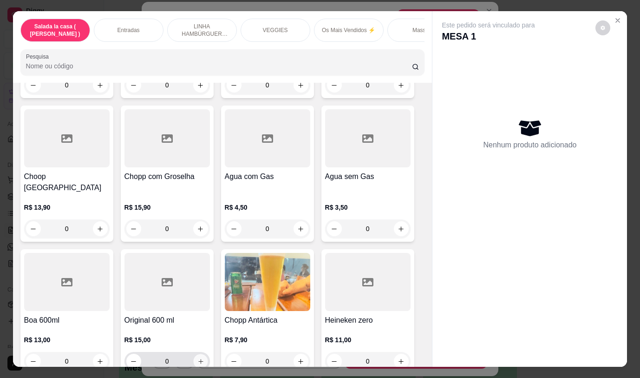
click at [197, 358] on icon "increase-product-quantity" at bounding box center [200, 361] width 7 height 7
type input "1"
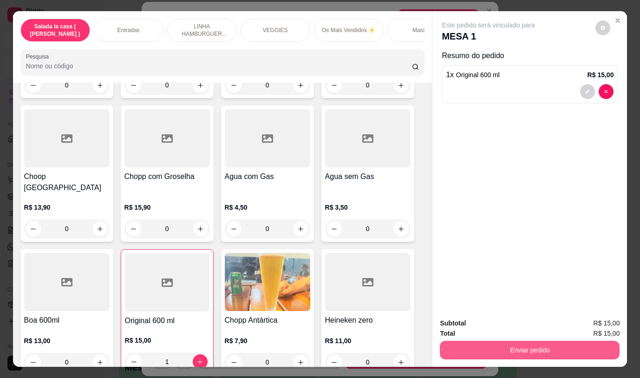
click at [533, 348] on button "Enviar pedido" at bounding box center [530, 350] width 180 height 19
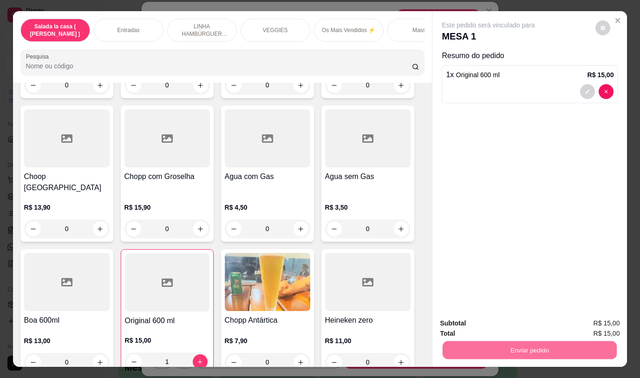
click at [505, 326] on button "Não registrar e enviar pedido" at bounding box center [499, 324] width 97 height 18
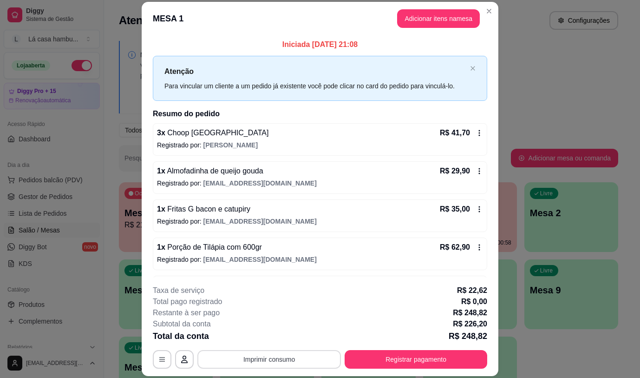
click at [323, 356] on button "Imprimir consumo" at bounding box center [270, 359] width 144 height 19
click at [280, 335] on button "IMPRESSORA" at bounding box center [268, 337] width 67 height 15
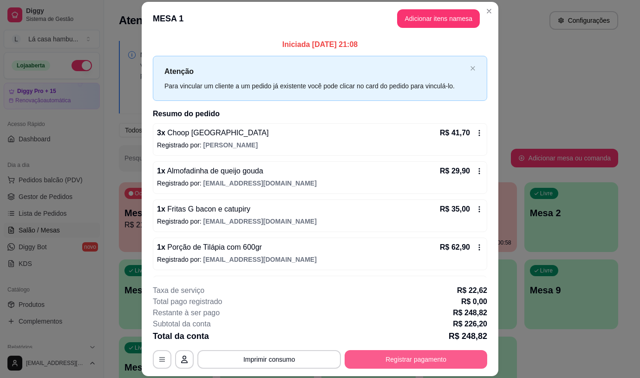
click at [396, 356] on button "Registrar pagamento" at bounding box center [416, 359] width 143 height 19
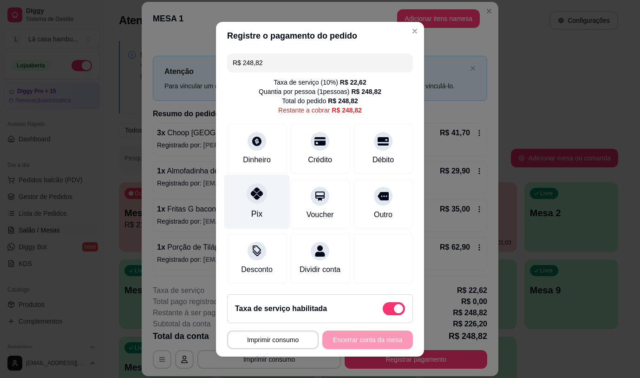
click at [254, 190] on icon at bounding box center [257, 193] width 12 height 12
type input "R$ 0,00"
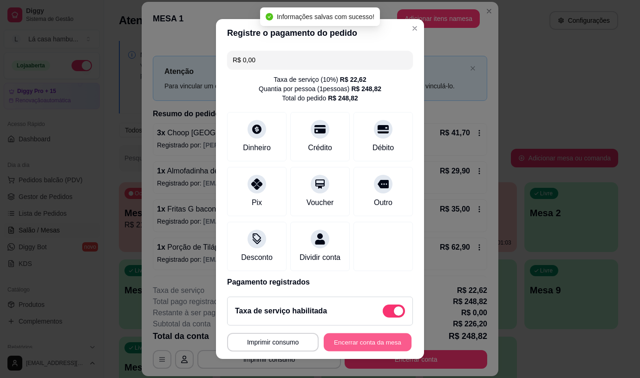
click at [372, 343] on button "Encerrar conta da mesa" at bounding box center [368, 342] width 88 height 18
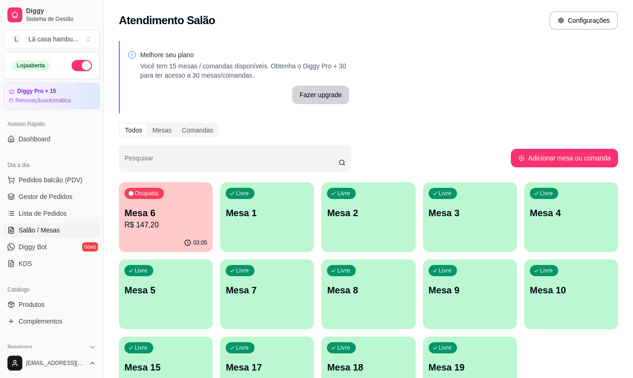
click at [198, 216] on p "Mesa 6" at bounding box center [166, 212] width 83 height 13
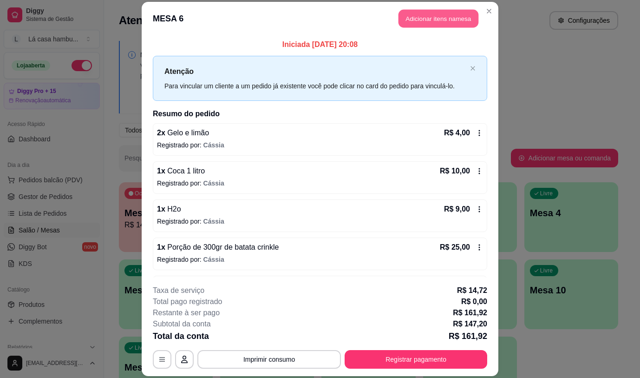
click at [422, 22] on button "Adicionar itens na mesa" at bounding box center [439, 19] width 80 height 18
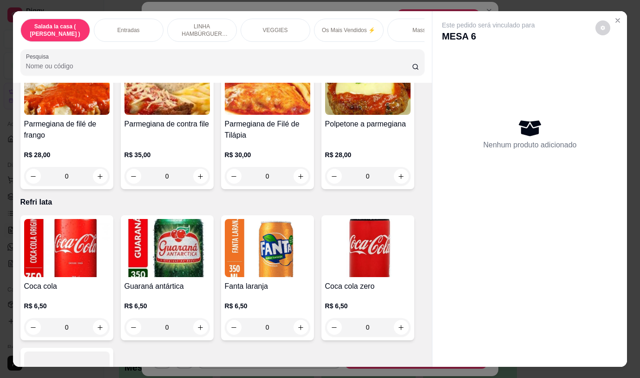
scroll to position [3848, 0]
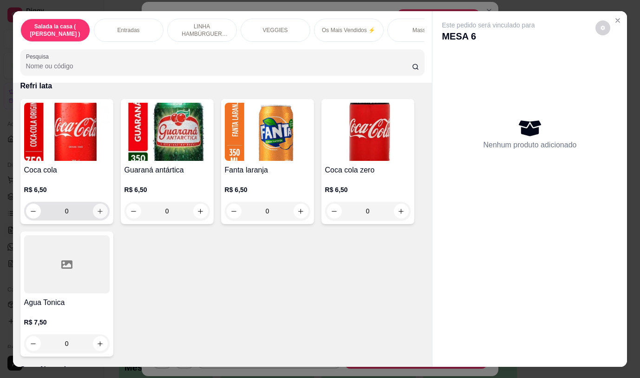
click at [97, 208] on icon "increase-product-quantity" at bounding box center [100, 211] width 7 height 7
type input "1"
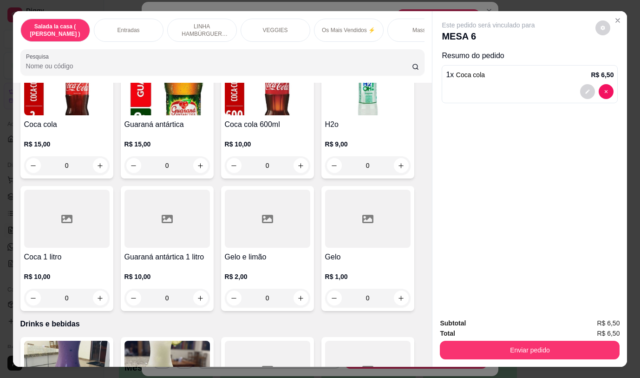
scroll to position [4349, 0]
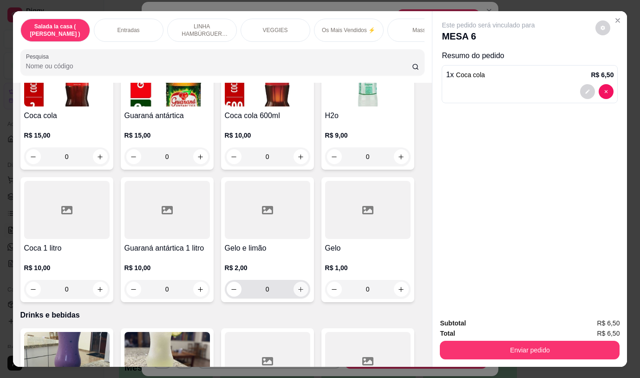
click at [298, 286] on icon "increase-product-quantity" at bounding box center [300, 289] width 7 height 7
type input "1"
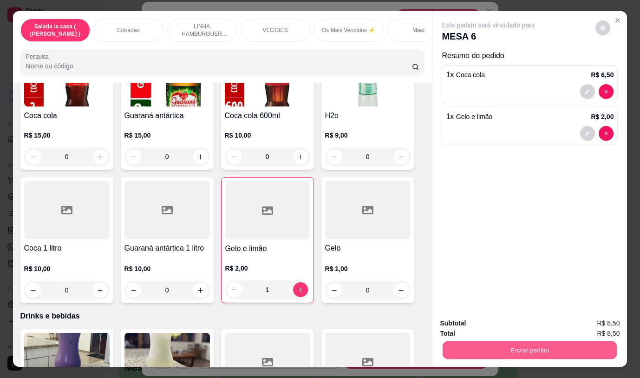
click at [527, 344] on button "Enviar pedido" at bounding box center [530, 350] width 174 height 18
click at [509, 324] on button "Não registrar e enviar pedido" at bounding box center [500, 323] width 94 height 17
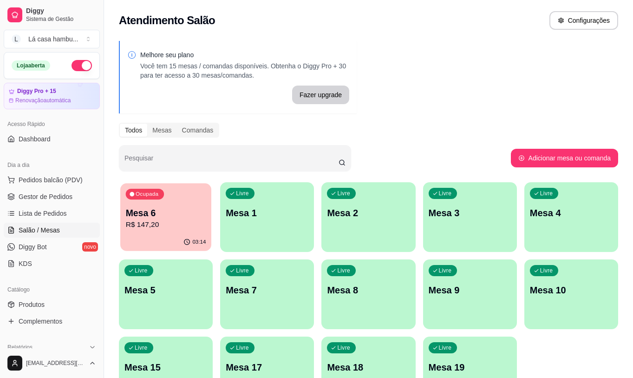
click at [161, 204] on div "Ocupada Mesa 6 R$ 147,20" at bounding box center [165, 208] width 91 height 50
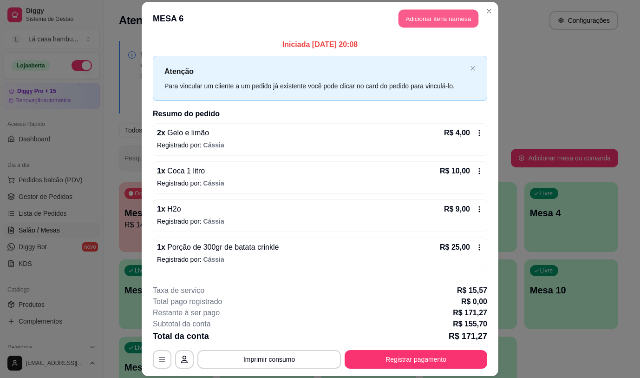
click at [451, 14] on button "Adicionar itens na mesa" at bounding box center [439, 19] width 80 height 18
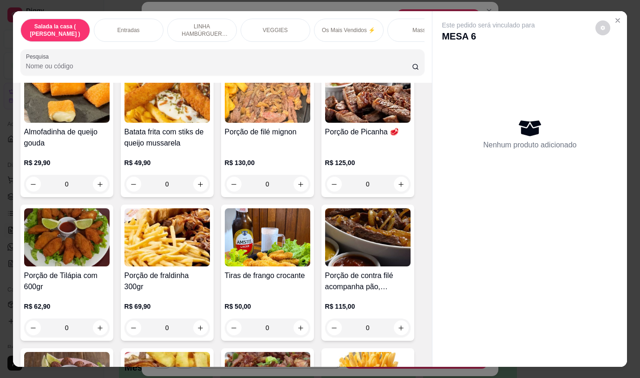
scroll to position [0, 0]
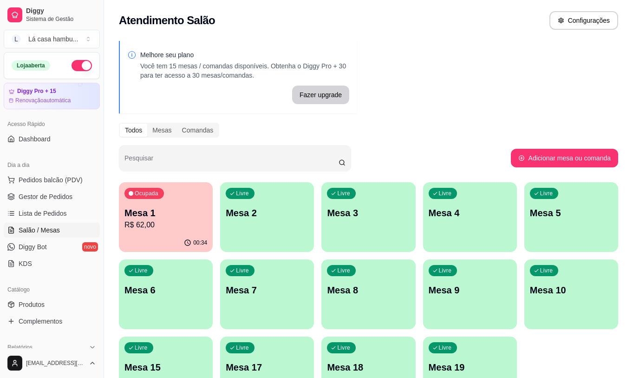
click at [184, 234] on div "00:34" at bounding box center [166, 243] width 94 height 18
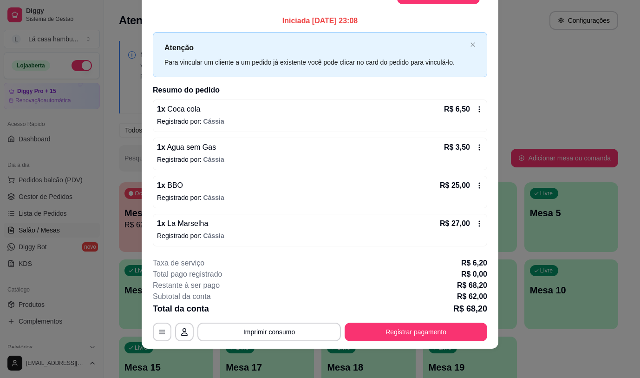
scroll to position [26, 0]
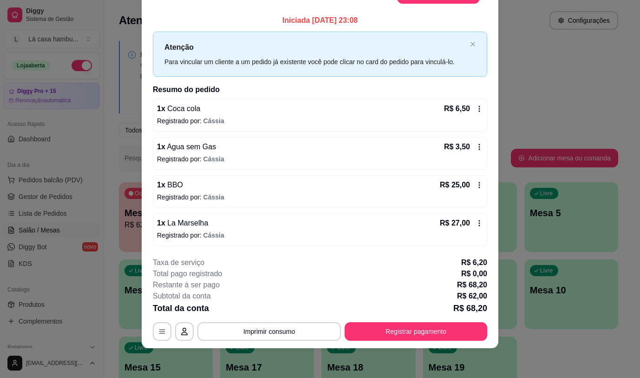
click at [296, 328] on button "Imprimir consumo" at bounding box center [270, 331] width 144 height 19
click at [290, 311] on button "IMPRESSORA" at bounding box center [268, 310] width 65 height 14
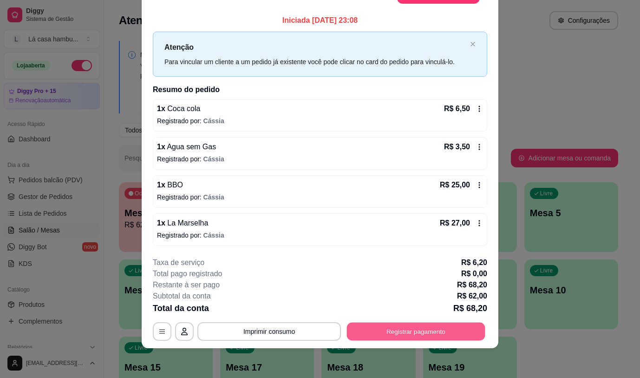
click at [355, 323] on button "Registrar pagamento" at bounding box center [416, 332] width 138 height 18
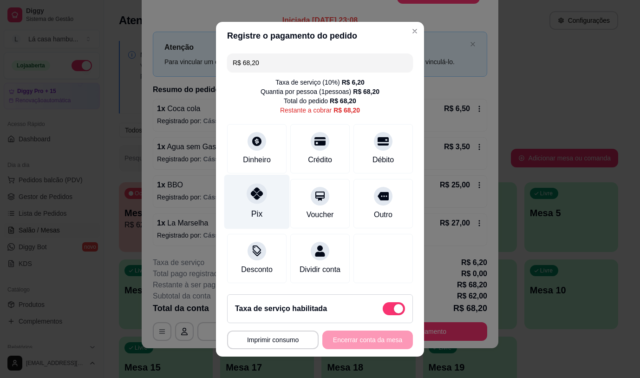
click at [251, 208] on div "Pix" at bounding box center [256, 214] width 11 height 12
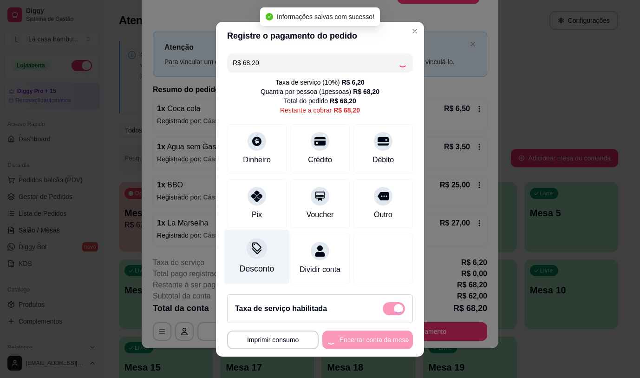
type input "R$ 0,00"
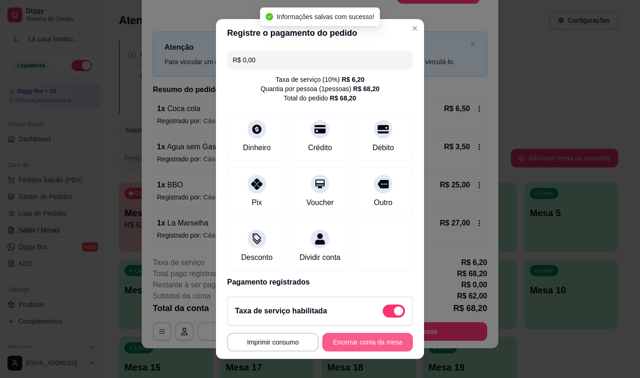
click at [340, 342] on button "Encerrar conta da mesa" at bounding box center [368, 342] width 91 height 19
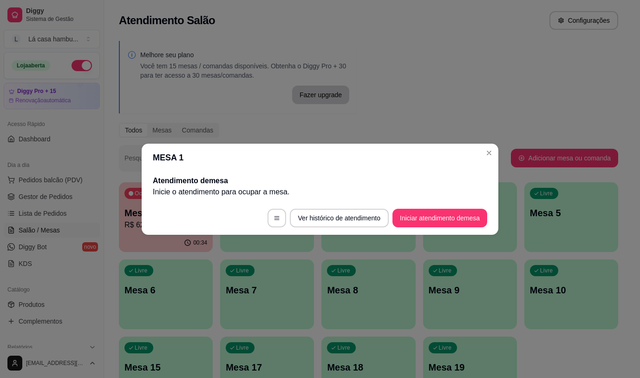
scroll to position [0, 0]
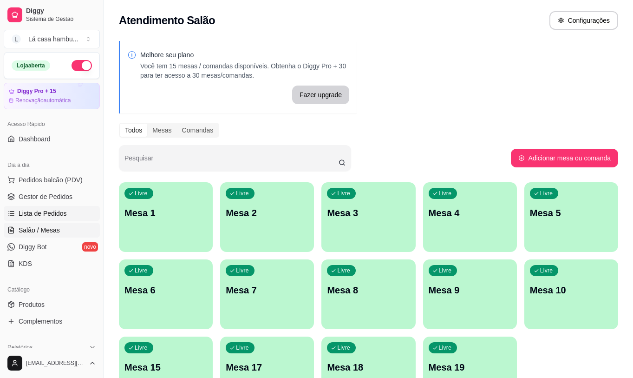
click at [64, 212] on span "Lista de Pedidos" at bounding box center [43, 213] width 48 height 9
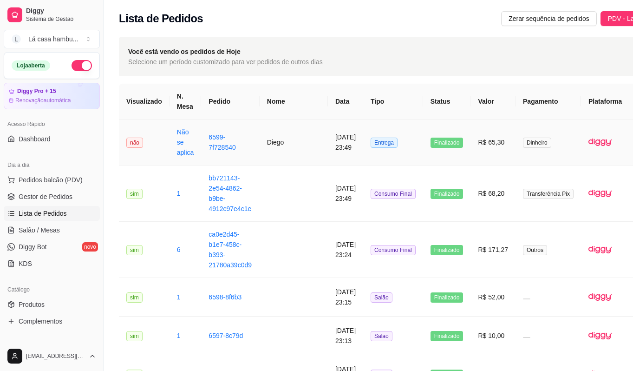
click at [328, 144] on td "[DATE] 23:49" at bounding box center [345, 142] width 35 height 46
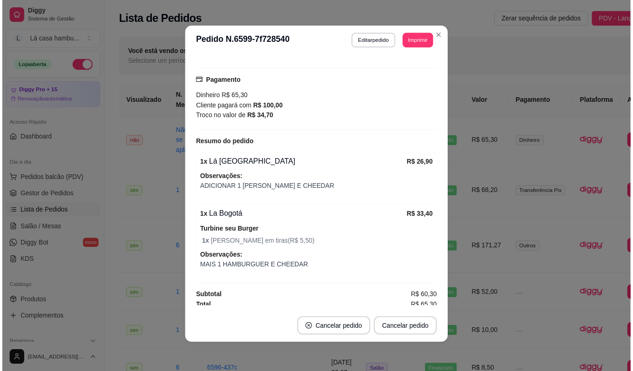
scroll to position [213, 0]
